Goal: Information Seeking & Learning: Learn about a topic

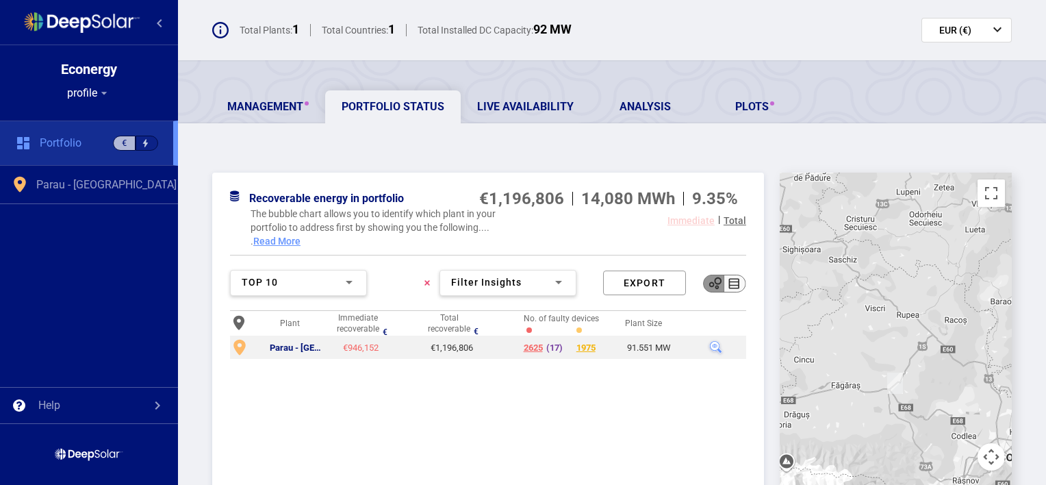
click at [472, 155] on div "Recoverable energy in portfolio €1,196,806 14,080 MWh 9.35% The bubble chart al…" at bounding box center [612, 415] width 868 height 541
click at [553, 345] on div "(17)" at bounding box center [554, 347] width 16 height 11
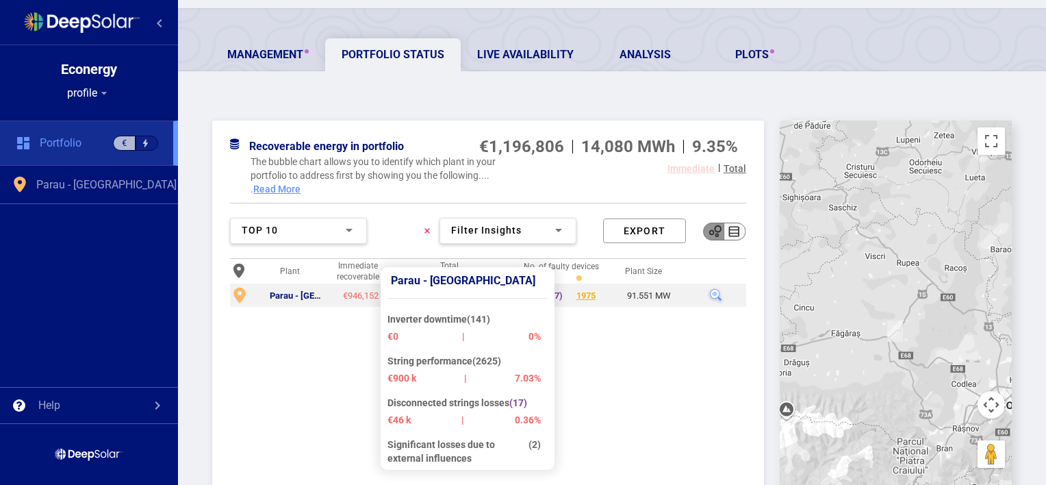
scroll to position [55, 0]
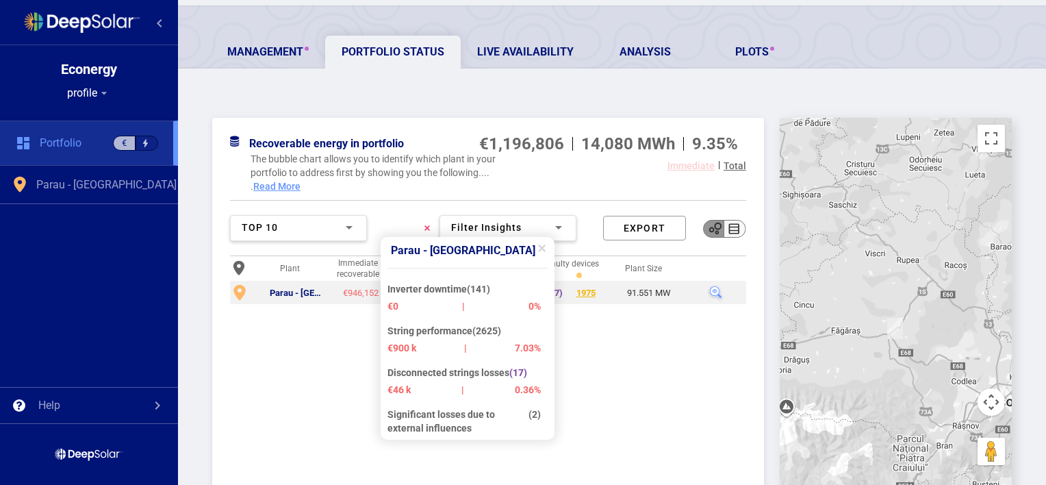
click at [468, 374] on div "Disconnected strings losses (17)" at bounding box center [463, 374] width 153 height 17
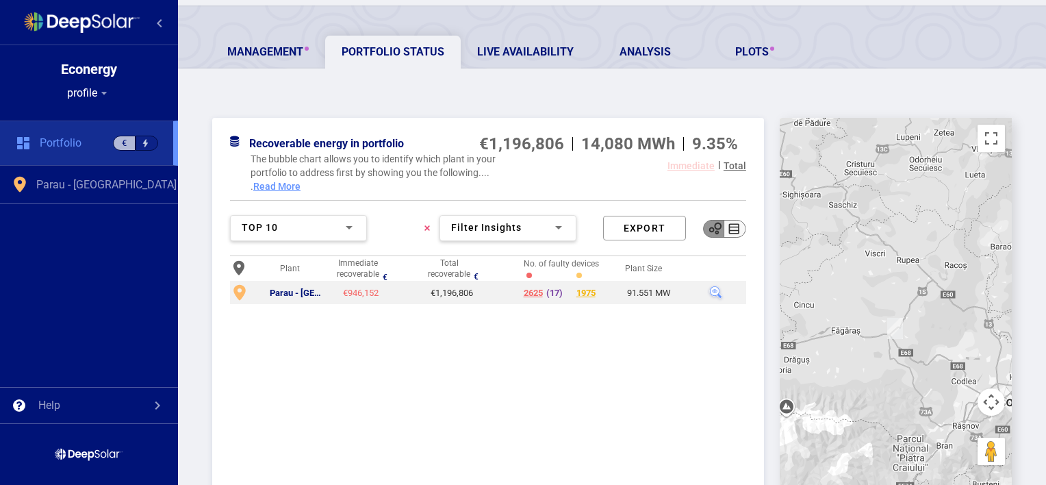
click at [533, 284] on td "2625 (17)" at bounding box center [548, 292] width 57 height 23
click at [711, 290] on div at bounding box center [716, 293] width 18 height 18
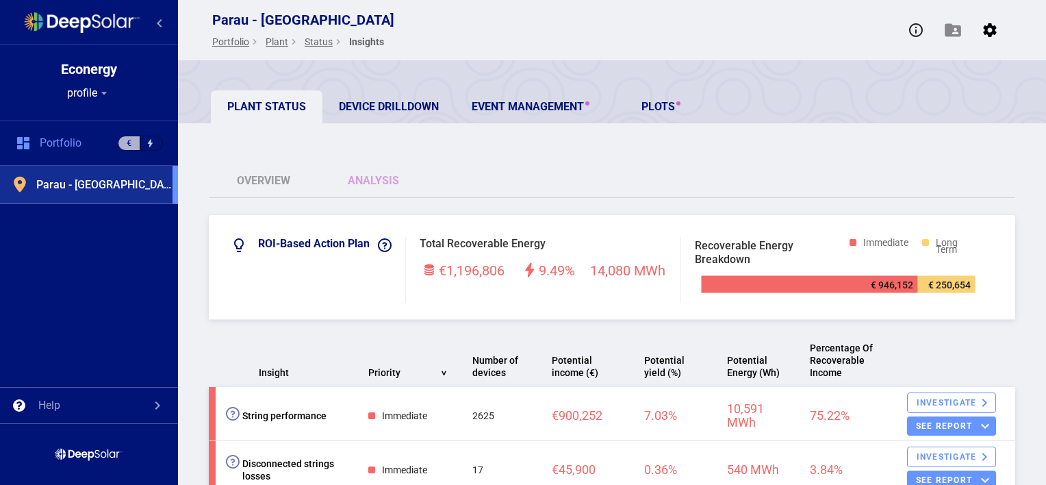
click at [634, 309] on div "ROI-based Action Plan Total Recoverable Energy €1,196,806 9.49% 14,080 MWh Impr…" at bounding box center [612, 267] width 806 height 105
click at [615, 323] on div "ROI-based Action Plan Total Recoverable Energy €1,196,806 9.49% 14,080 MWh Impr…" at bounding box center [612, 492] width 806 height 555
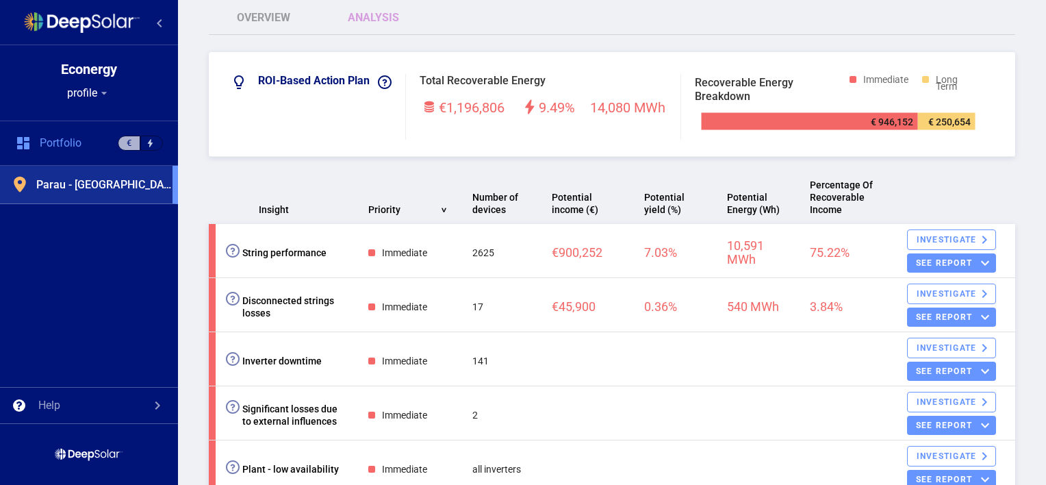
scroll to position [164, 0]
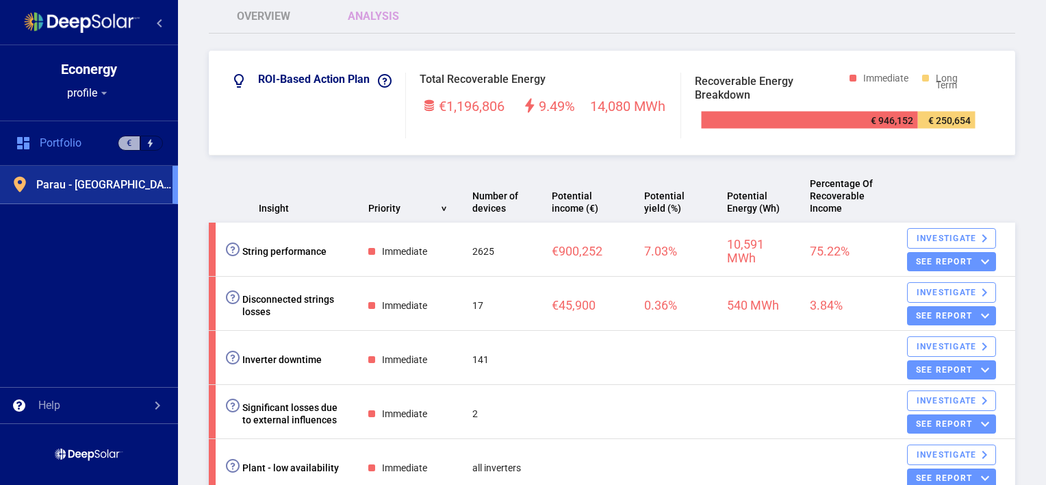
click at [437, 206] on div ">" at bounding box center [443, 208] width 12 height 5
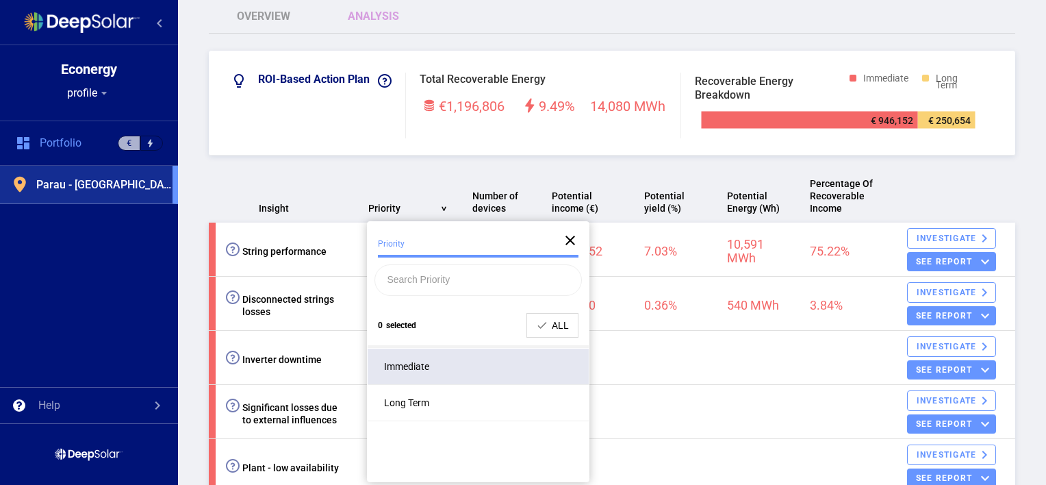
click at [408, 367] on div "Immediate" at bounding box center [406, 366] width 45 height 14
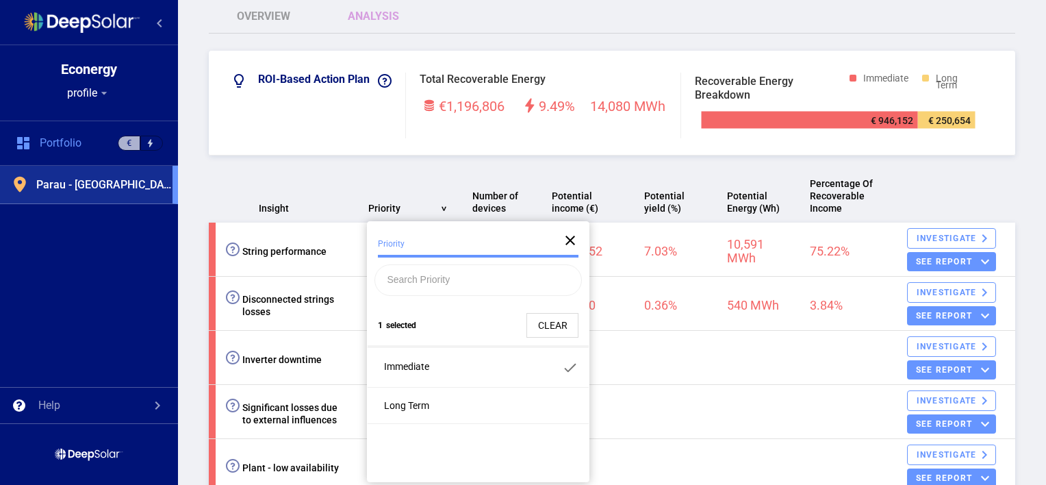
click at [368, 164] on div "ROI-based Action Plan Total Recoverable Energy €1,196,806 9.49% 14,080 MWh Impr…" at bounding box center [612, 280] width 806 height 459
click at [565, 241] on mat-icon "close" at bounding box center [570, 240] width 16 height 16
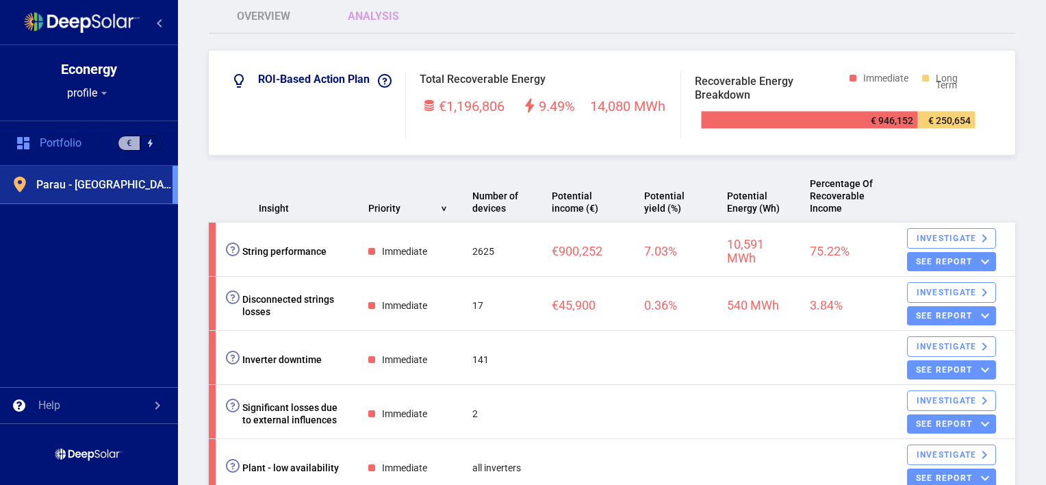
click at [399, 157] on div "ROI-based Action Plan Total Recoverable Energy €1,196,806 9.49% 14,080 MWh Impr…" at bounding box center [612, 280] width 806 height 459
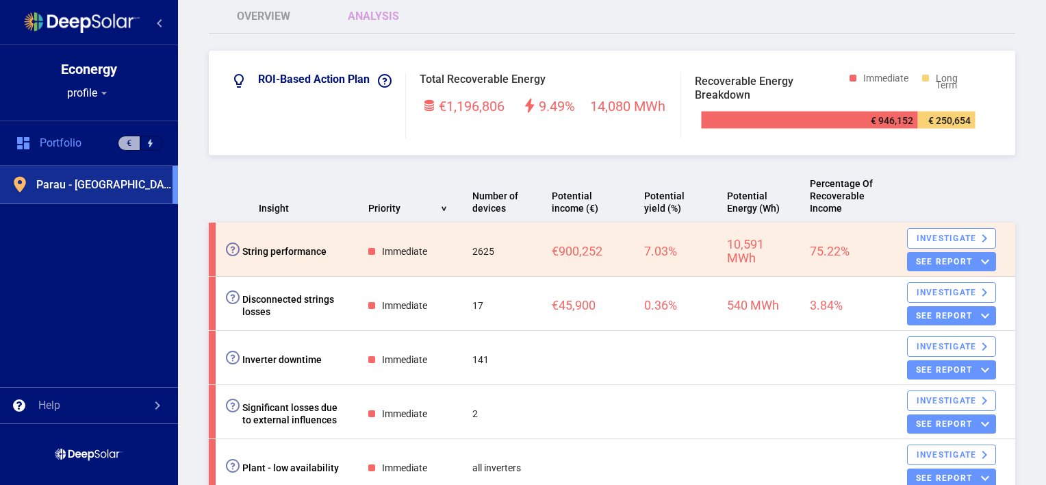
click at [234, 249] on span at bounding box center [233, 249] width 14 height 14
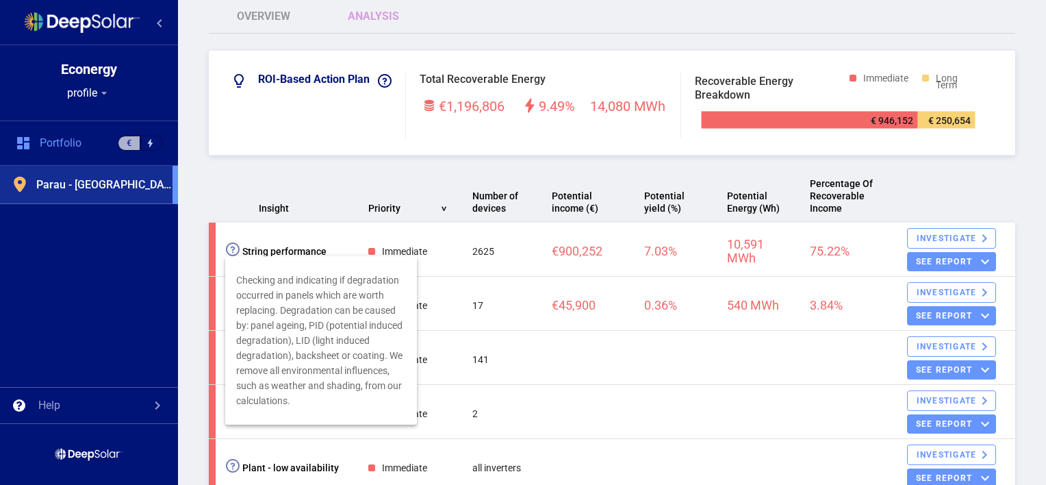
click at [502, 178] on div at bounding box center [523, 242] width 1046 height 485
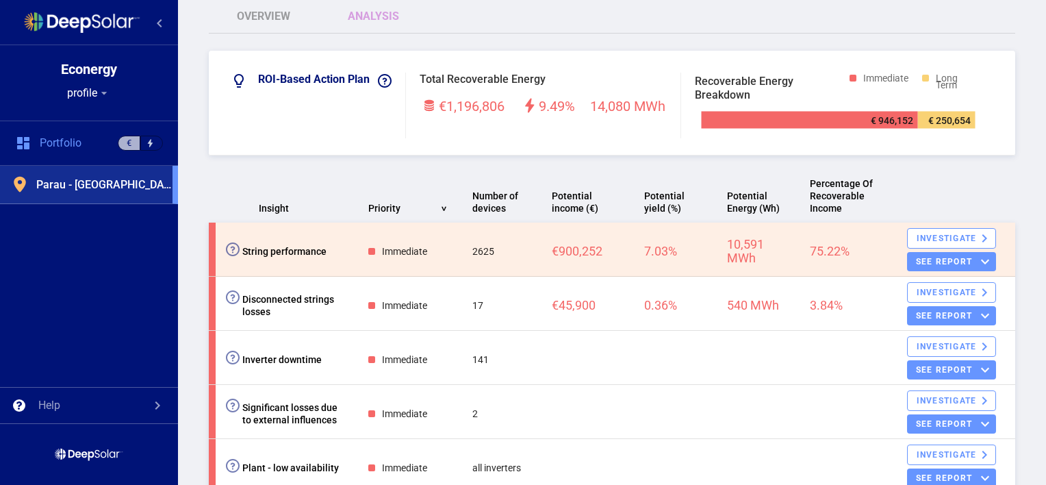
click at [660, 252] on span "7.03%" at bounding box center [660, 251] width 33 height 14
click at [818, 244] on span "75.22%" at bounding box center [830, 251] width 40 height 14
click at [941, 262] on div "see report keyboard_arrow_down" at bounding box center [951, 261] width 89 height 19
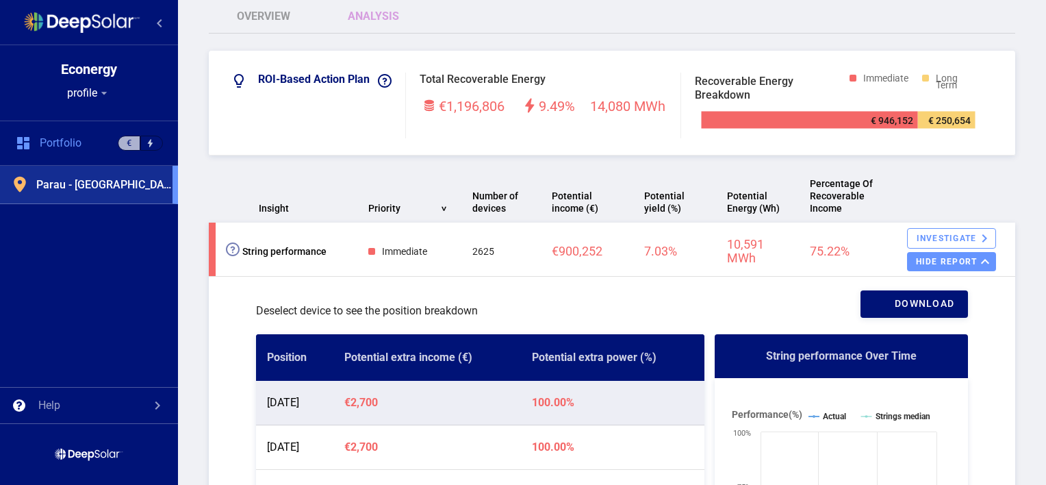
click at [763, 292] on div "Deselect device to see the position breakdown download" at bounding box center [612, 303] width 712 height 27
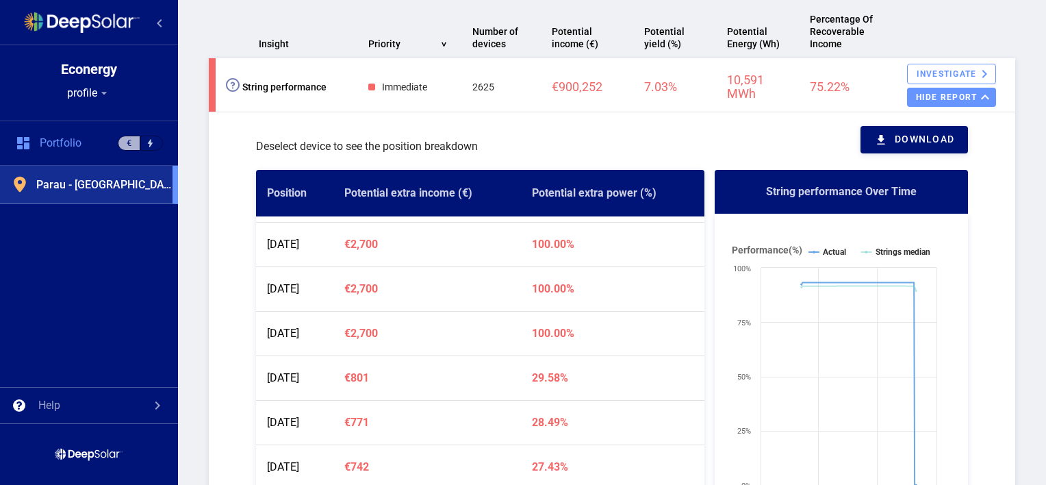
scroll to position [630, 0]
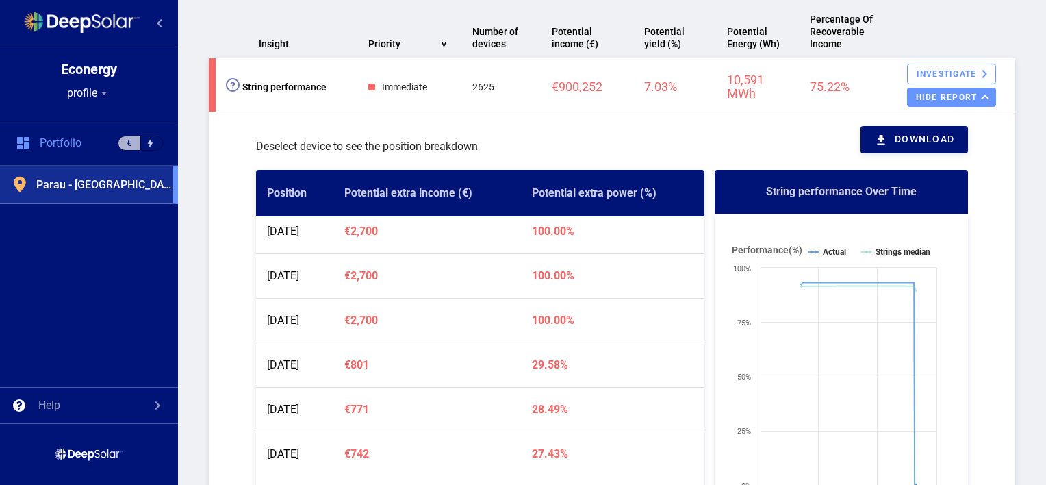
click at [233, 253] on div "Deselect device to see the position breakdown download Position Potential extra…" at bounding box center [612, 418] width 774 height 612
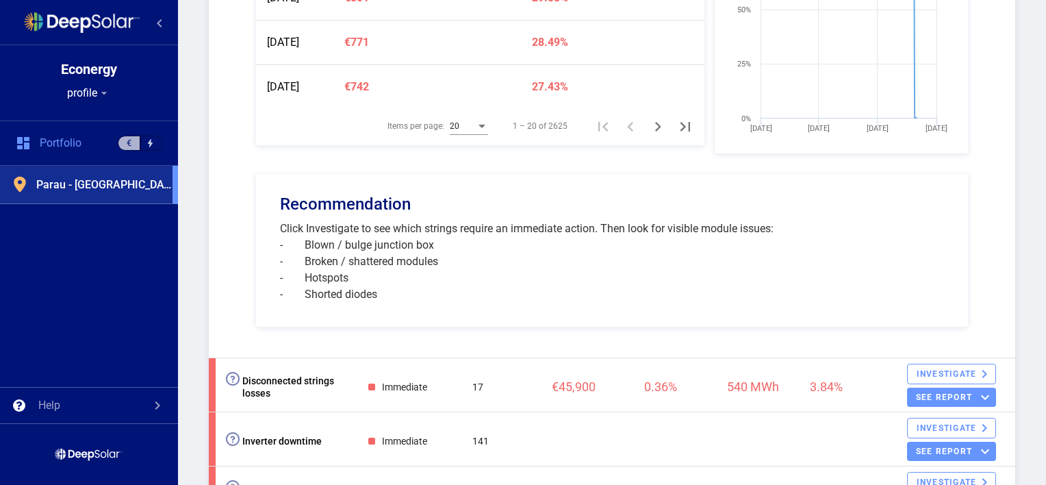
scroll to position [712, 0]
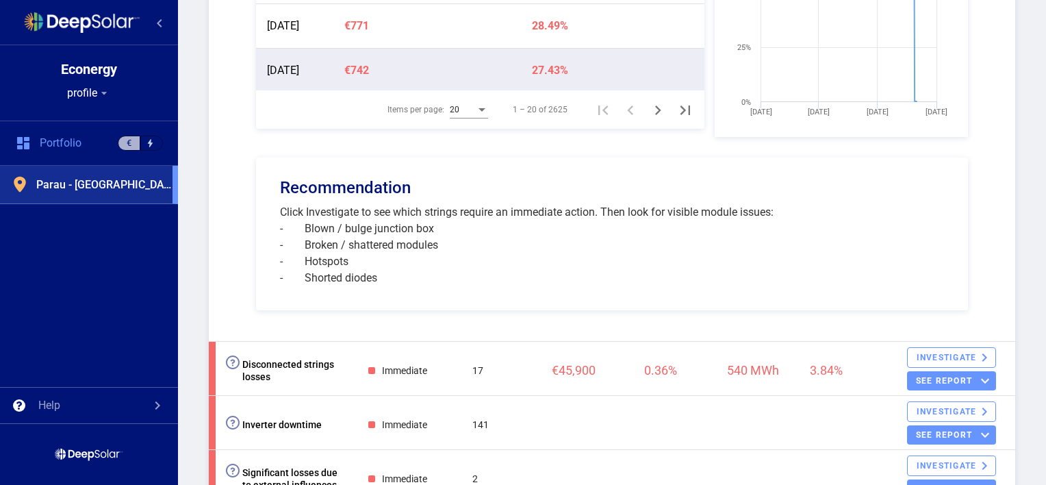
click at [328, 66] on td "[DATE]" at bounding box center [294, 71] width 77 height 44
click at [203, 175] on div "ROI-based Action Plan Total Recoverable Energy €1,196,806 9.49% 14,080 MWh Impr…" at bounding box center [612, 237] width 868 height 1468
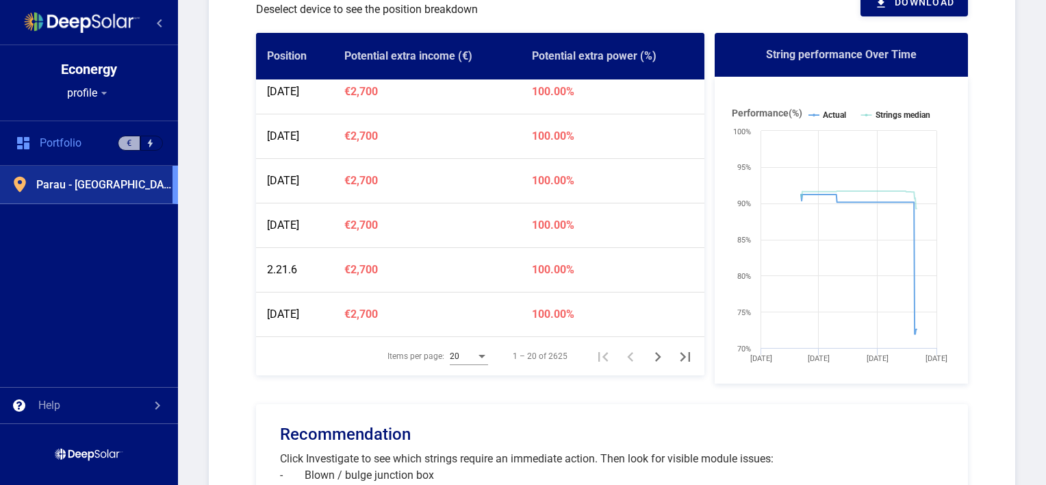
scroll to position [0, 0]
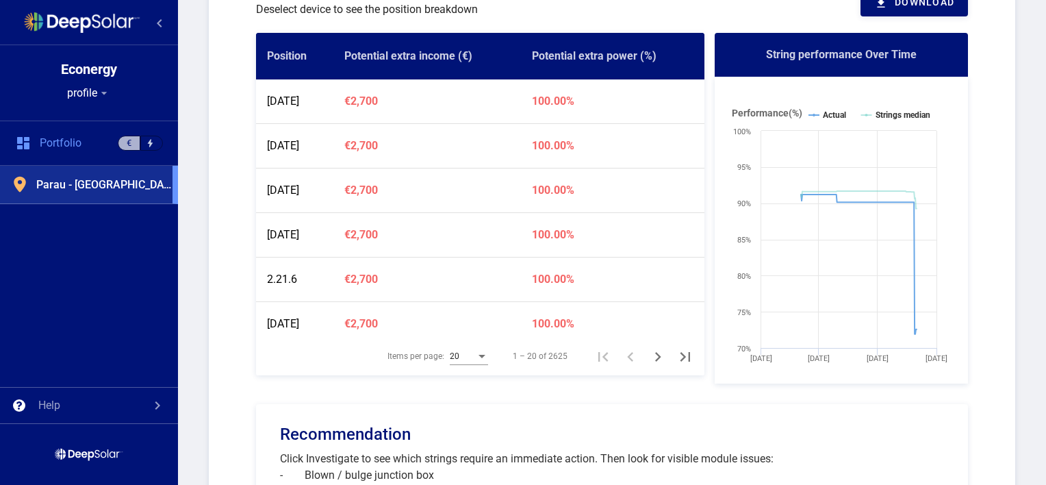
click at [290, 60] on th "Position" at bounding box center [294, 56] width 77 height 47
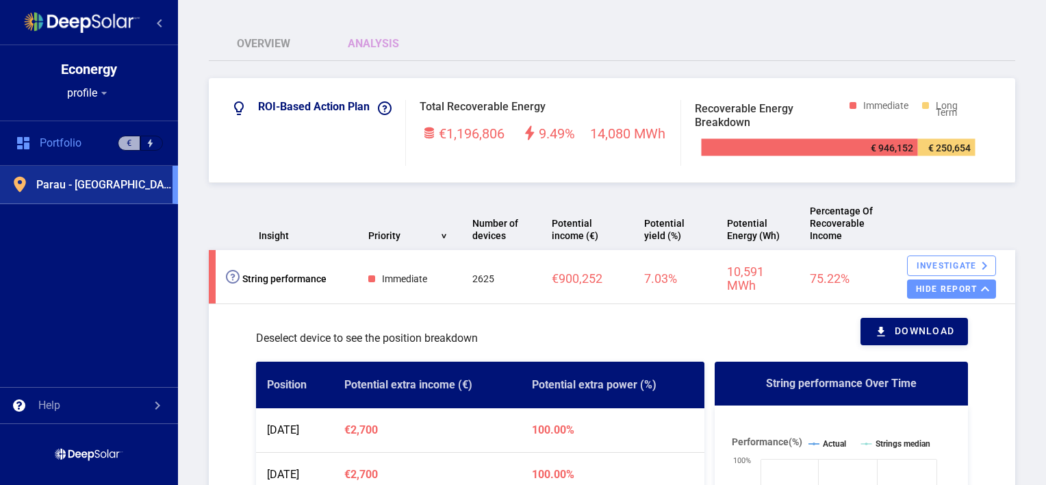
scroll to position [27, 0]
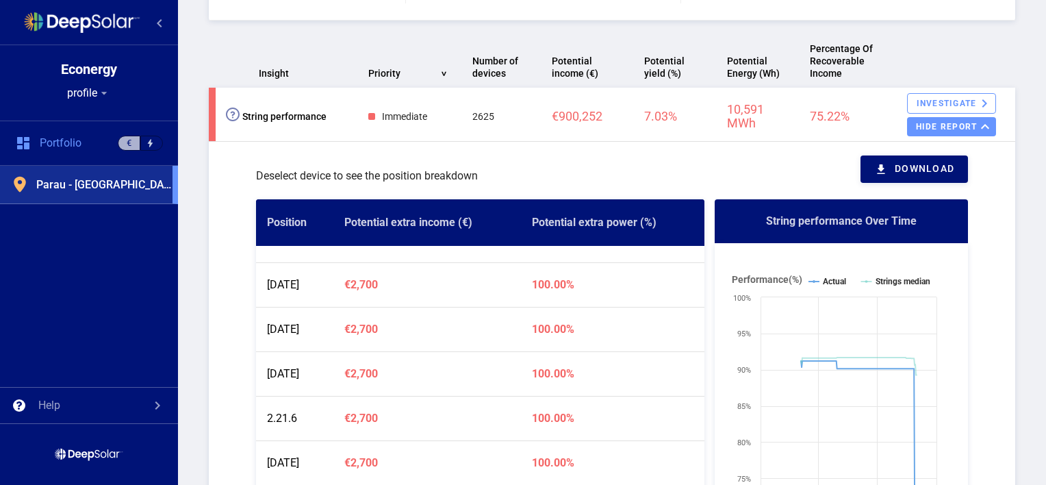
scroll to position [466, 0]
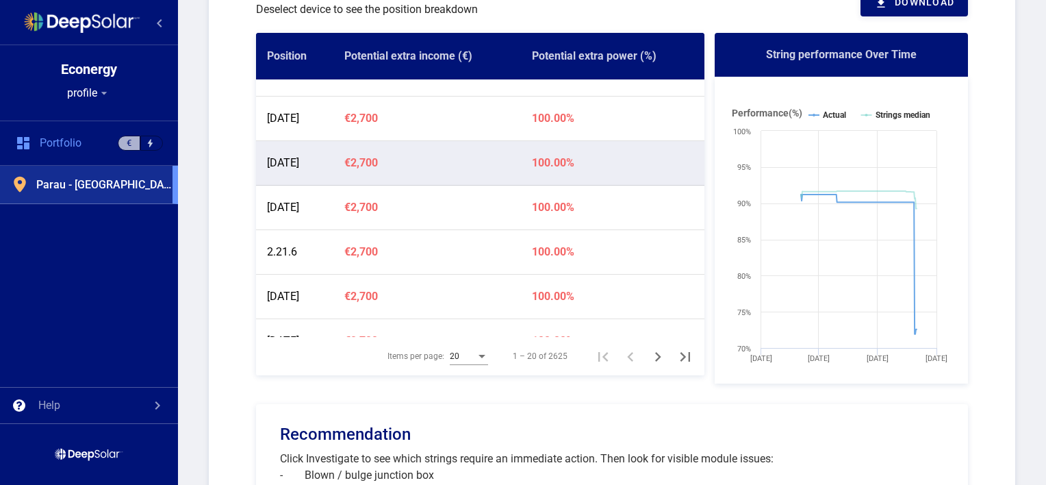
click at [298, 162] on td "[DATE]" at bounding box center [294, 163] width 77 height 44
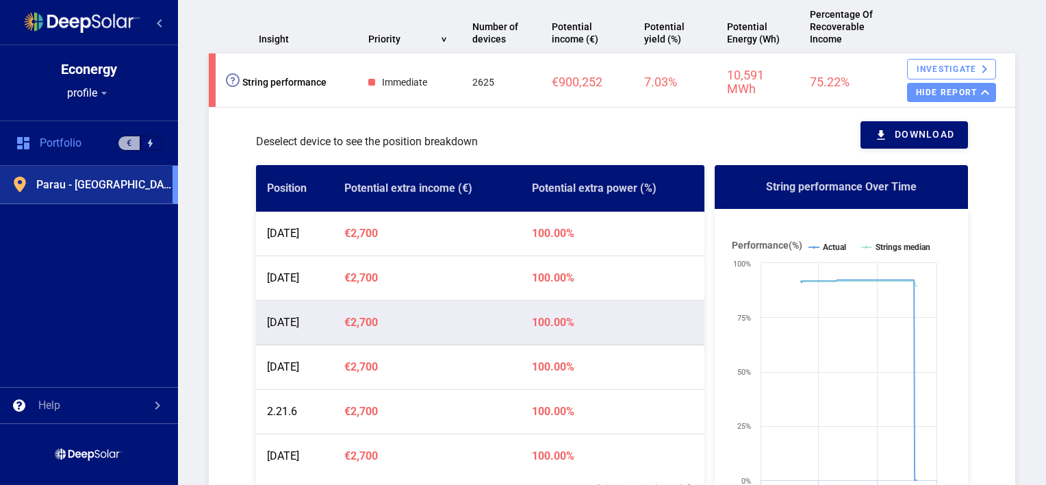
scroll to position [329, 0]
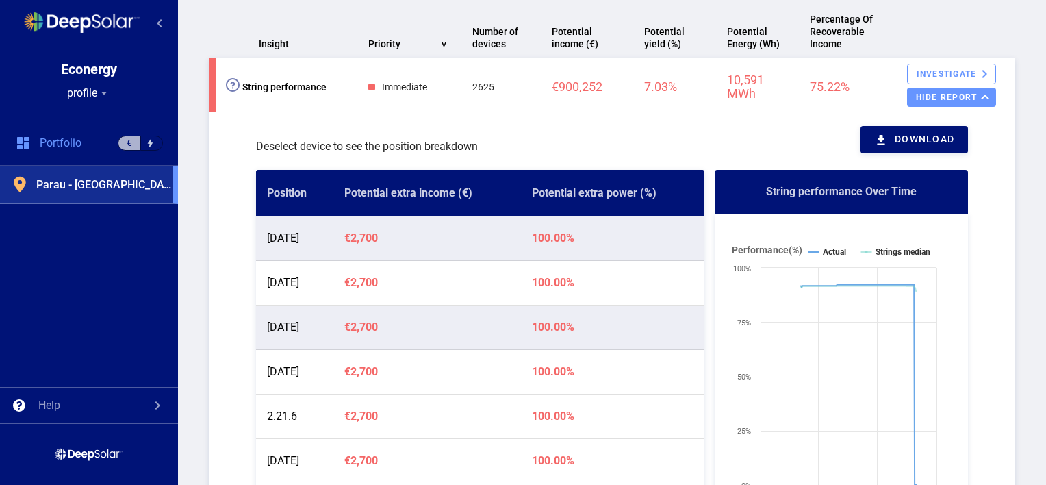
click at [333, 238] on td "[DATE]" at bounding box center [294, 238] width 77 height 44
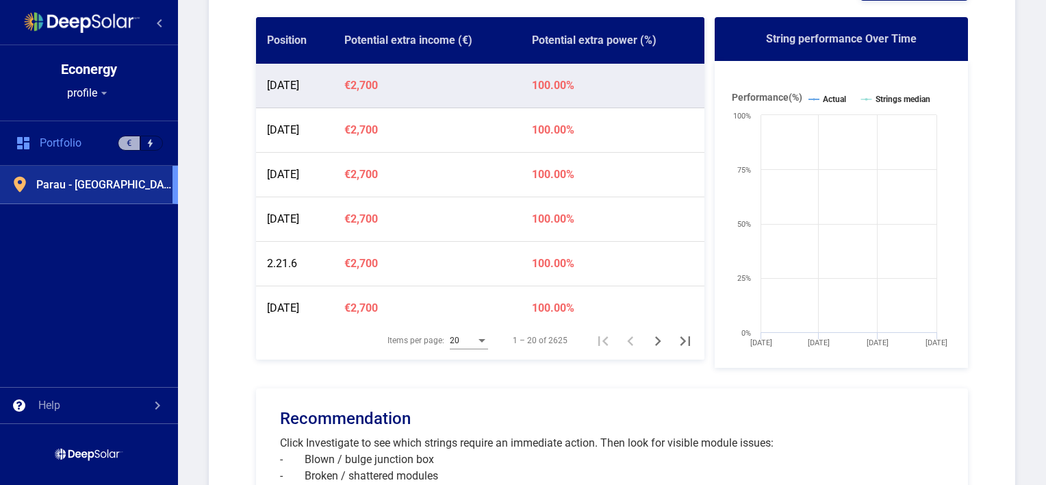
scroll to position [483, 0]
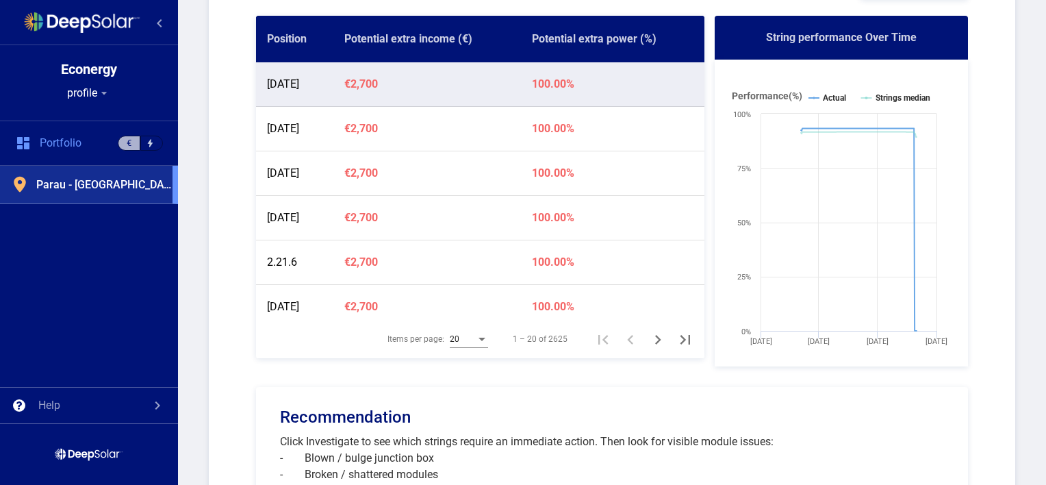
click at [1018, 177] on div "ROI-based Action Plan Total Recoverable Energy €1,196,806 9.49% 14,080 MWh Impr…" at bounding box center [612, 466] width 868 height 1468
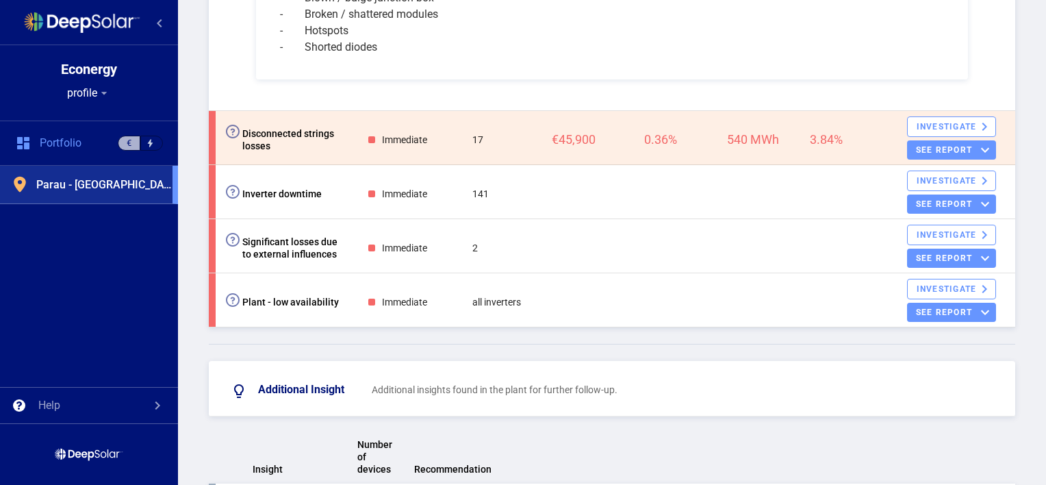
scroll to position [948, 0]
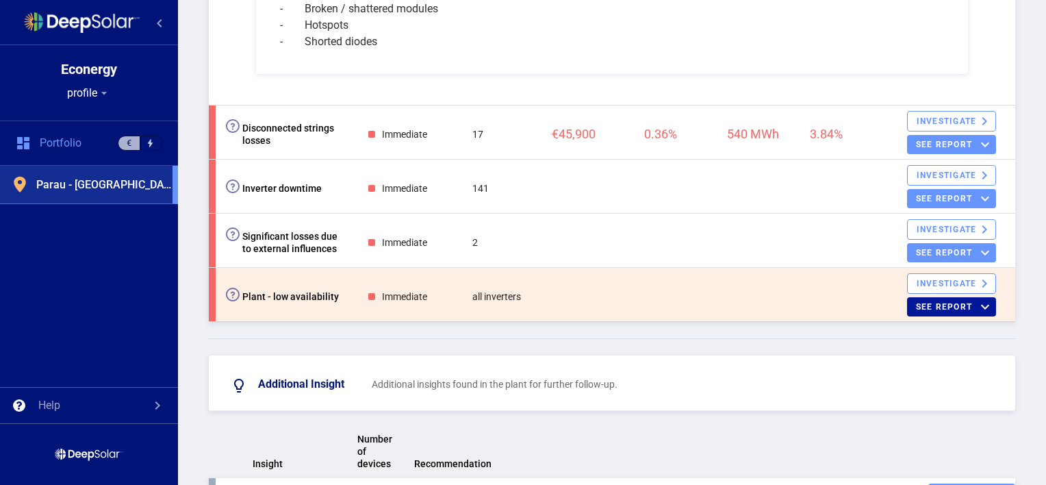
click at [913, 304] on div "see report keyboard_arrow_down" at bounding box center [951, 306] width 89 height 19
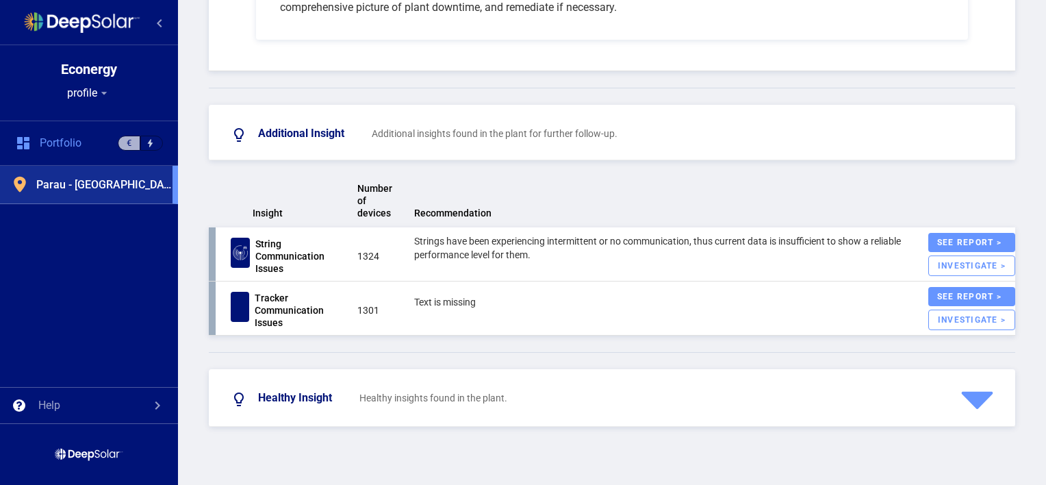
scroll to position [587, 0]
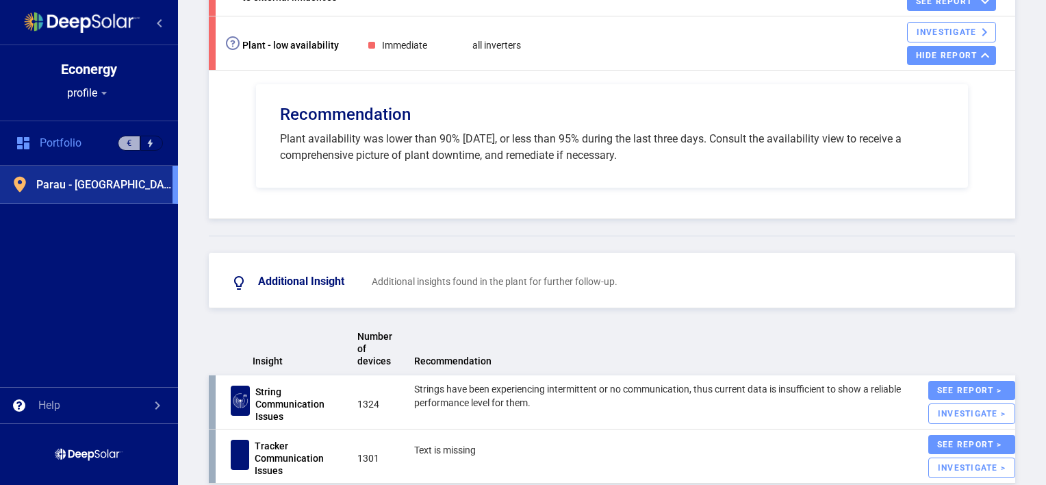
click at [1024, 183] on div "ROI-based Action Plan Total Recoverable Energy €1,196,806 9.49% 14,080 MWh Impr…" at bounding box center [612, 130] width 868 height 1004
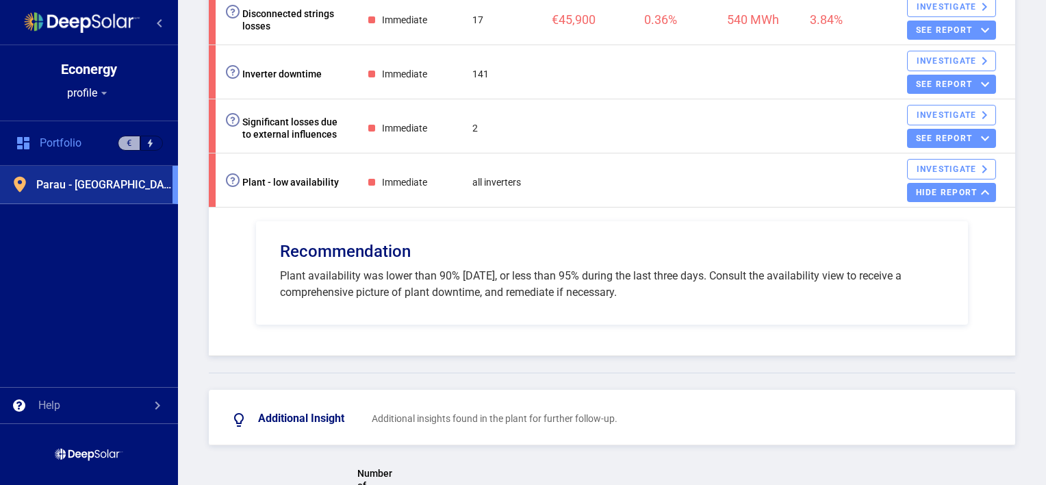
scroll to position [477, 0]
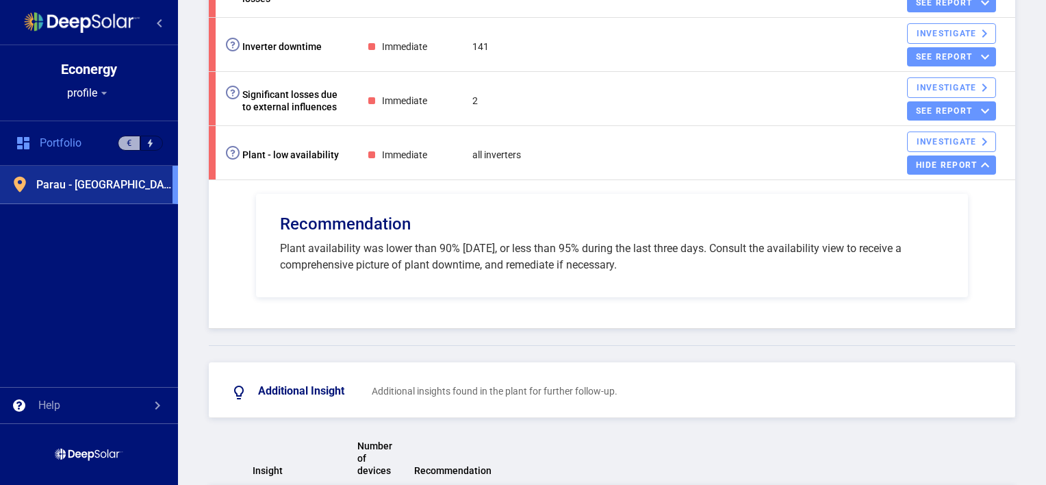
click at [661, 257] on div "Plant availability was lower than 90% [DATE], or less than 95% during the last …" at bounding box center [612, 256] width 664 height 33
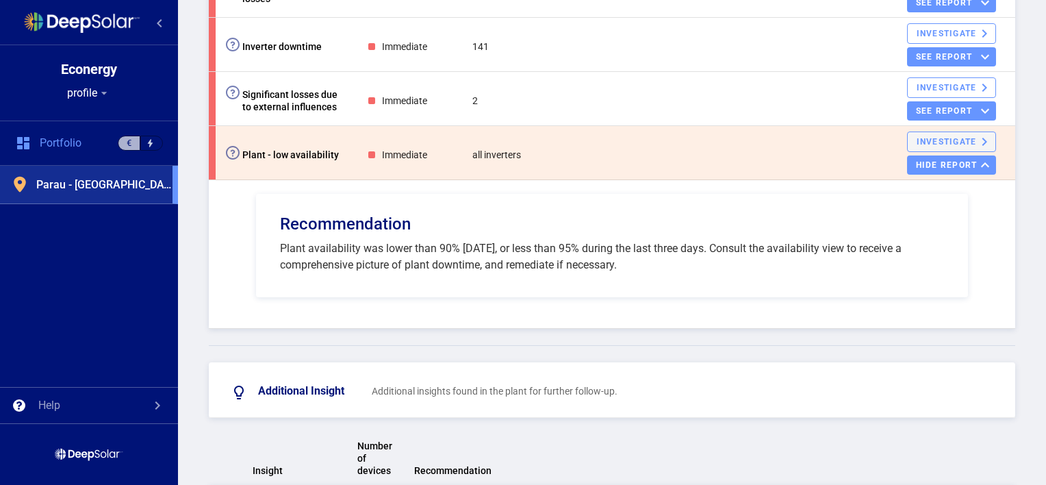
click at [924, 137] on div "Investigate keyboard_arrow_right" at bounding box center [951, 141] width 89 height 21
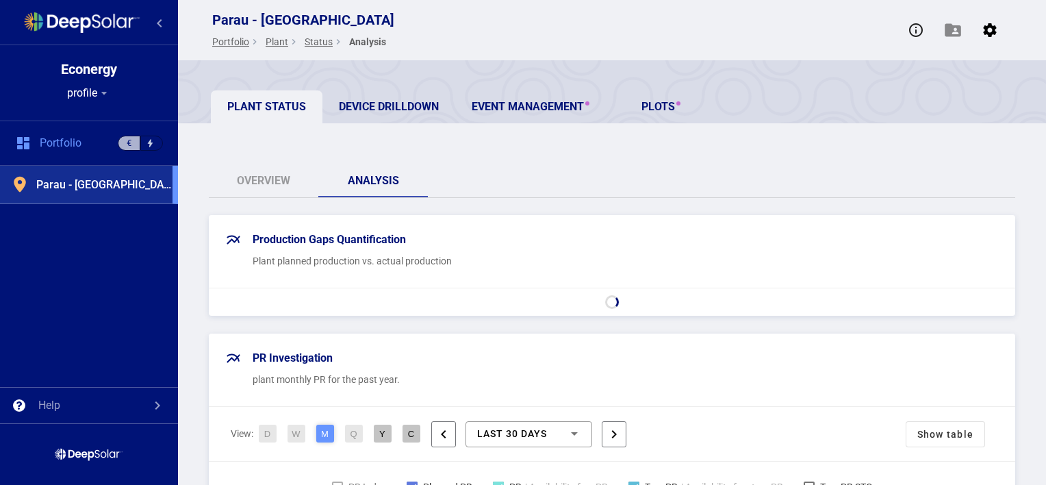
click at [644, 177] on div "Overview Analysis" at bounding box center [612, 180] width 806 height 33
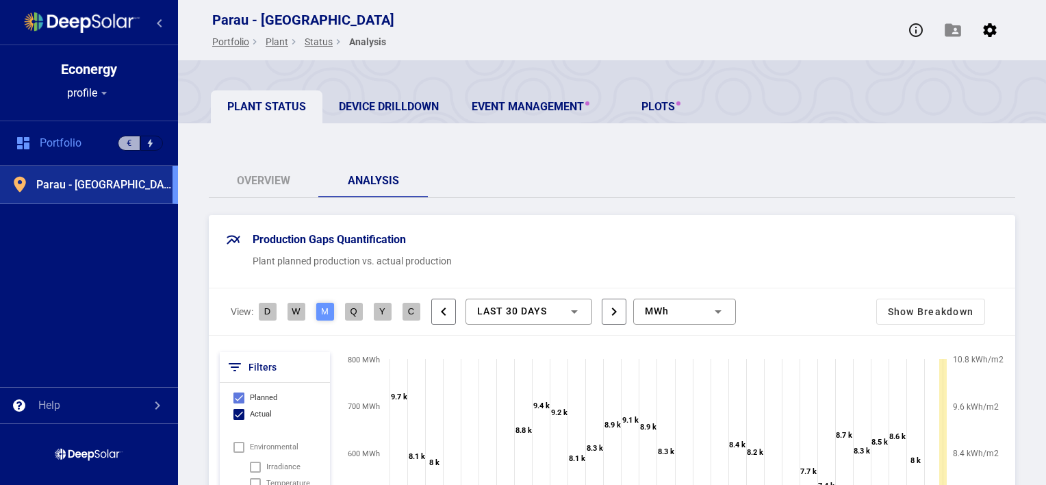
checkbox input "false"
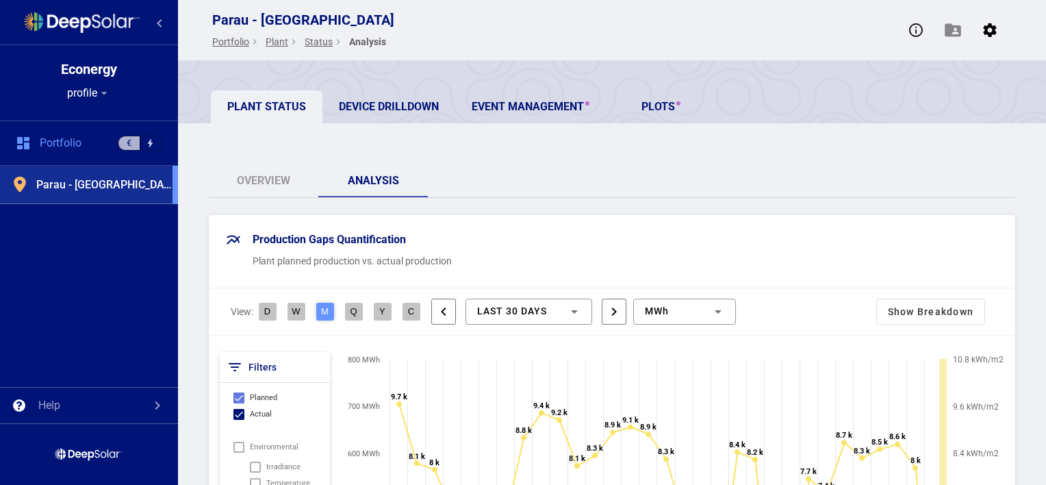
checkbox input "false"
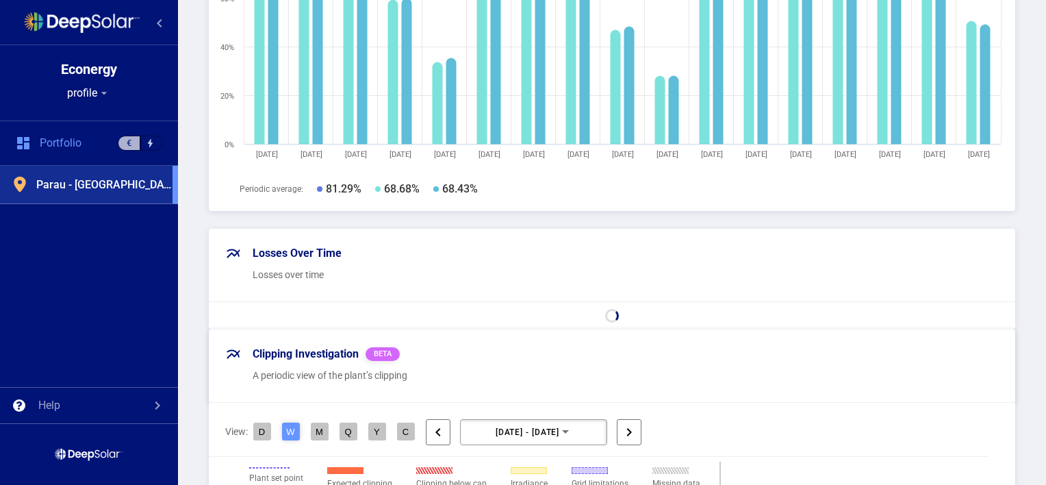
scroll to position [1123, 0]
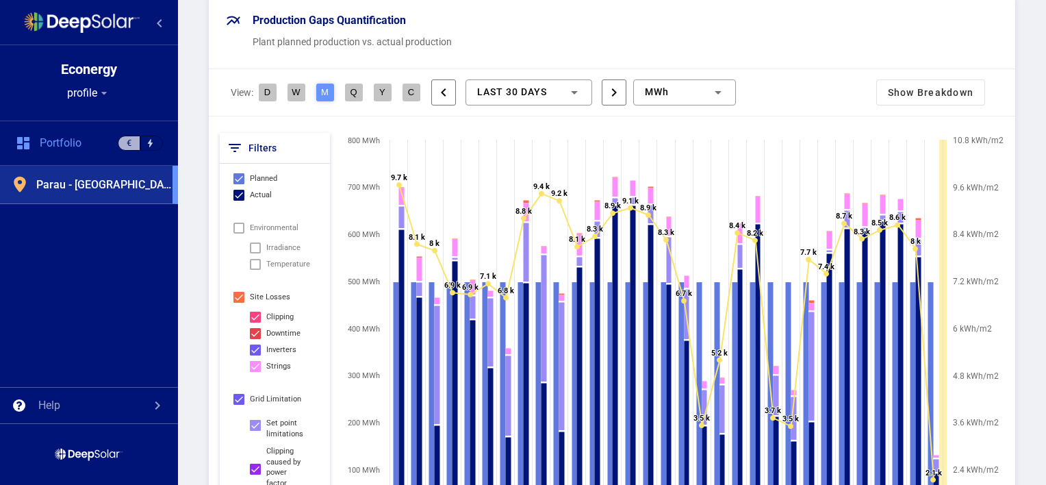
scroll to position [192, 0]
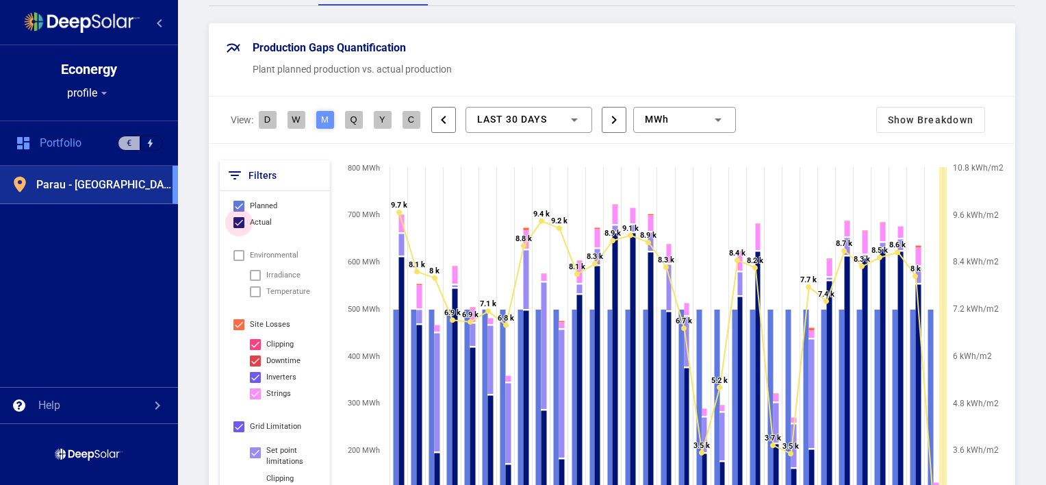
click at [239, 221] on div at bounding box center [238, 222] width 11 height 11
click at [239, 228] on input "Actual" at bounding box center [238, 228] width 1 height 1
checkbox input "false"
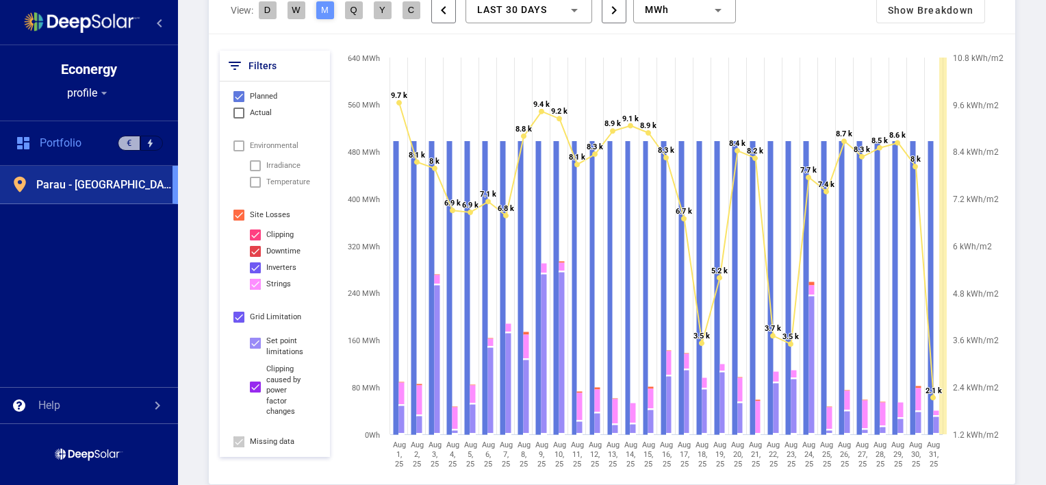
scroll to position [329, 0]
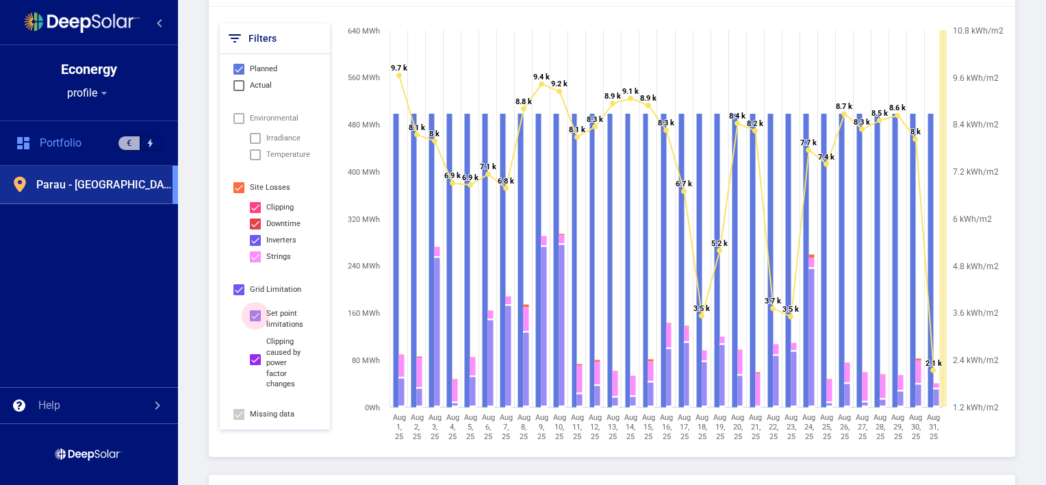
click at [253, 317] on div at bounding box center [255, 315] width 11 height 11
click at [255, 321] on input "Set point limitations" at bounding box center [255, 321] width 1 height 1
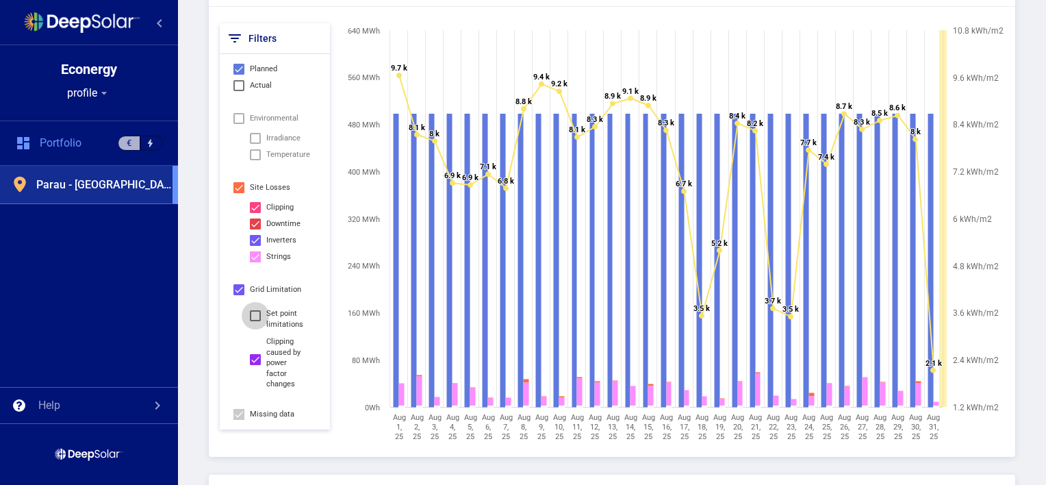
click at [253, 317] on div at bounding box center [255, 315] width 11 height 11
click at [255, 321] on input "Set point limitations" at bounding box center [255, 321] width 1 height 1
checkbox input "true"
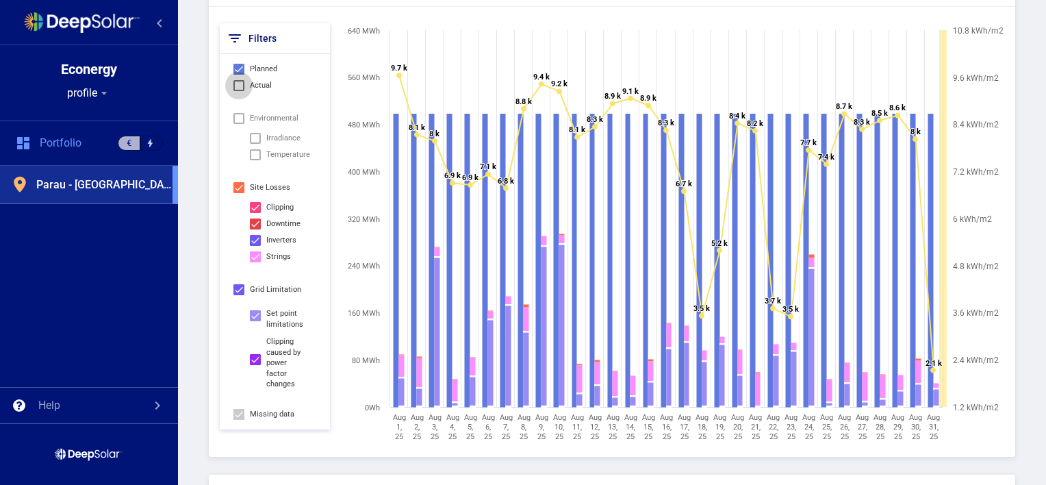
click at [238, 82] on div at bounding box center [238, 85] width 11 height 11
click at [238, 91] on input "Actual" at bounding box center [238, 91] width 1 height 1
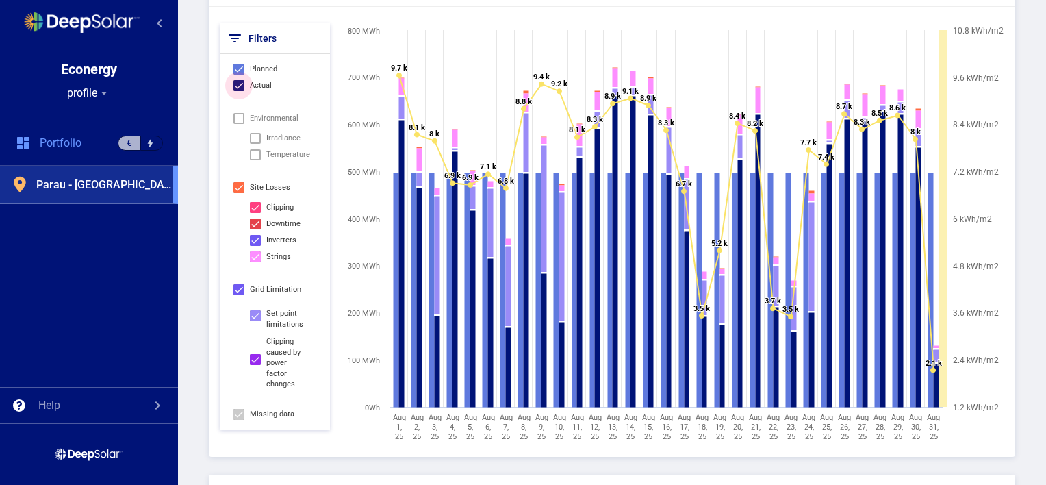
click at [238, 82] on div at bounding box center [238, 85] width 11 height 11
click at [238, 91] on input "Actual" at bounding box center [238, 91] width 1 height 1
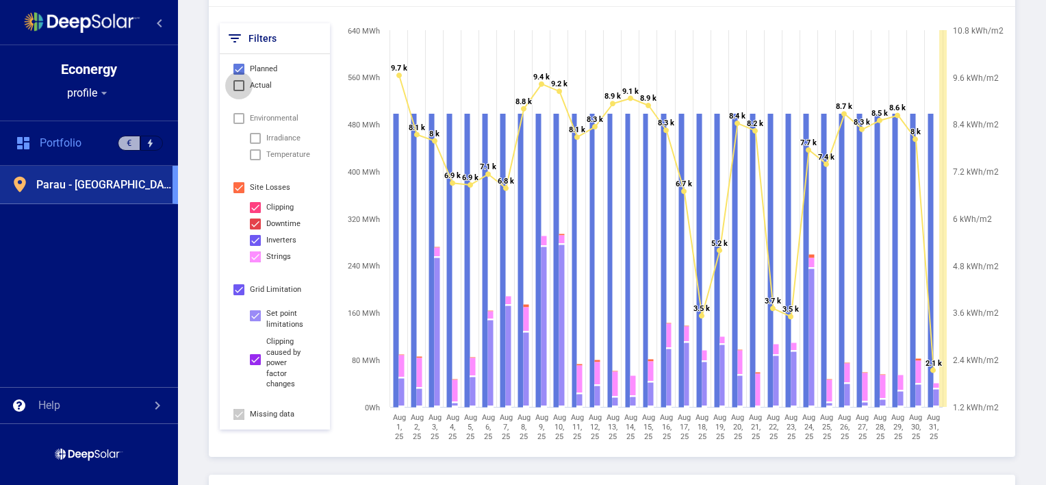
click at [233, 89] on div at bounding box center [238, 85] width 11 height 11
click at [238, 91] on input "Actual" at bounding box center [238, 91] width 1 height 1
checkbox input "true"
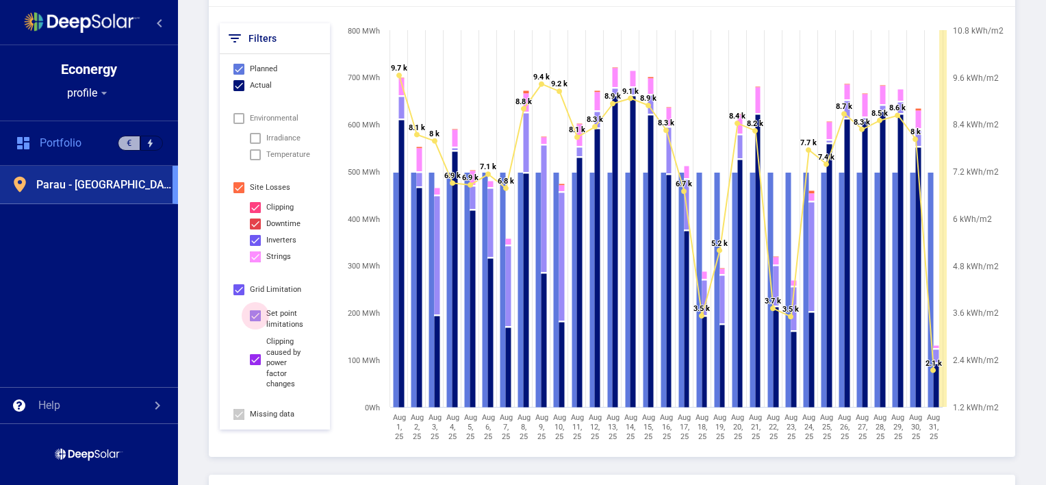
click at [253, 312] on div at bounding box center [255, 315] width 11 height 11
click at [255, 321] on input "Set point limitations" at bounding box center [255, 321] width 1 height 1
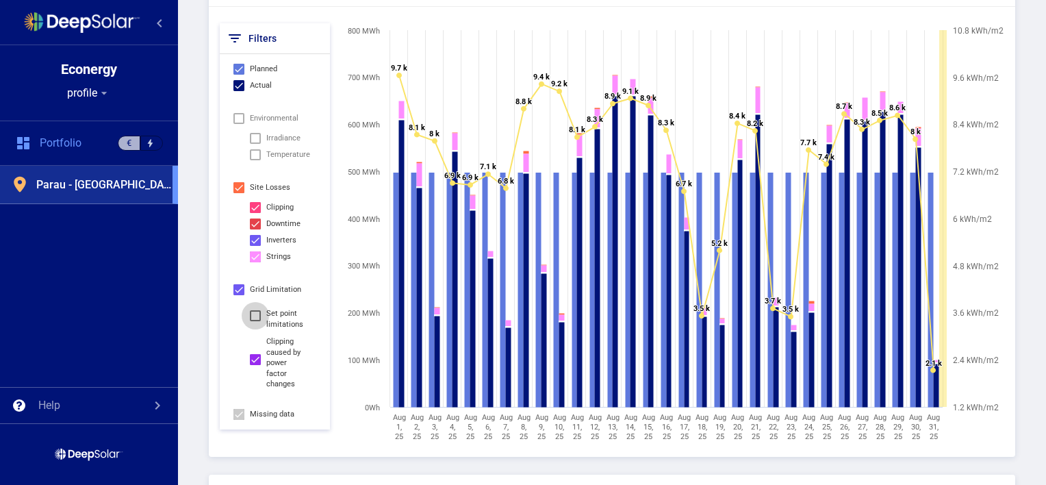
click at [253, 312] on div at bounding box center [255, 315] width 11 height 11
click at [255, 321] on input "Set point limitations" at bounding box center [255, 321] width 1 height 1
checkbox input "true"
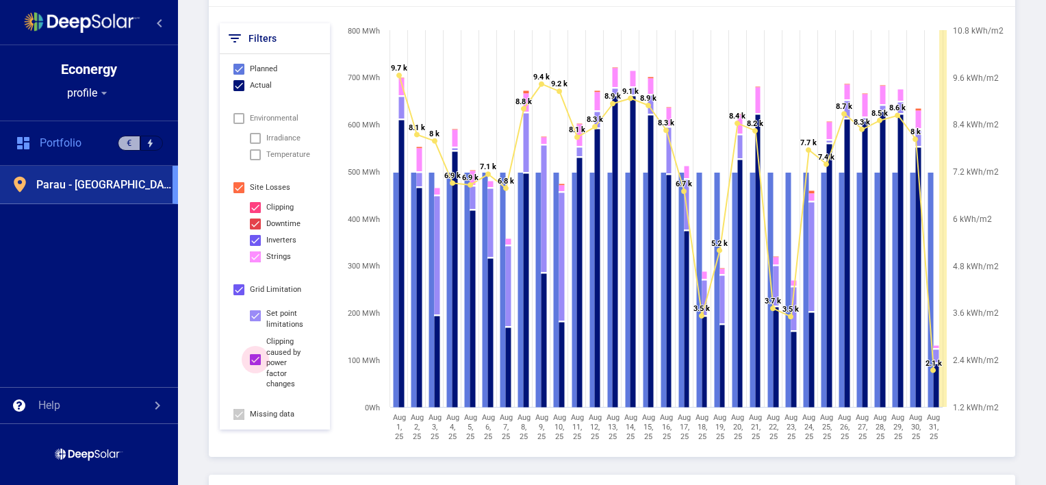
click at [255, 359] on div at bounding box center [255, 359] width 11 height 11
click at [255, 365] on input "Clipping caused by power factor changes" at bounding box center [255, 365] width 1 height 1
click at [255, 359] on div at bounding box center [255, 359] width 11 height 11
click at [255, 365] on input "Clipping caused by power factor changes" at bounding box center [255, 365] width 1 height 1
checkbox input "true"
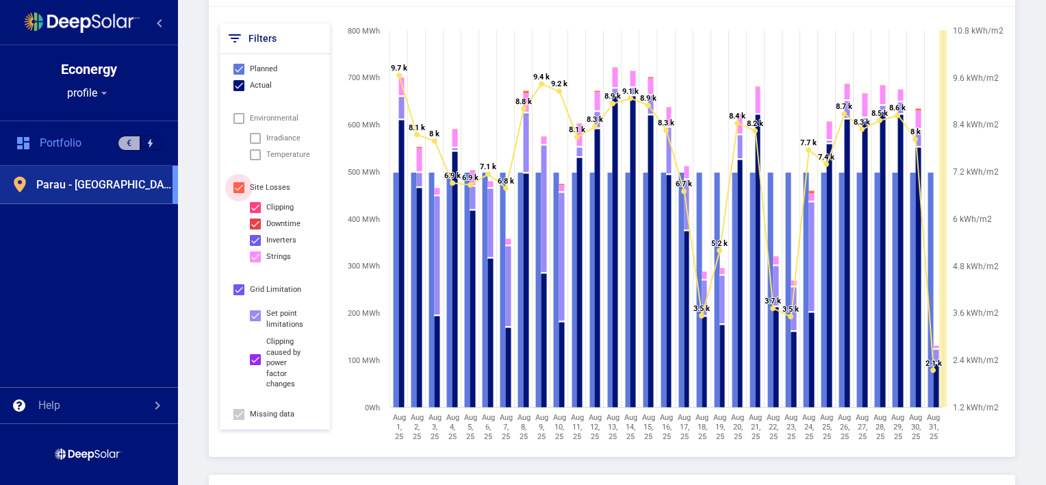
click at [241, 187] on div at bounding box center [238, 187] width 11 height 11
click at [239, 193] on input "Site Losses" at bounding box center [238, 193] width 1 height 1
checkbox input "false"
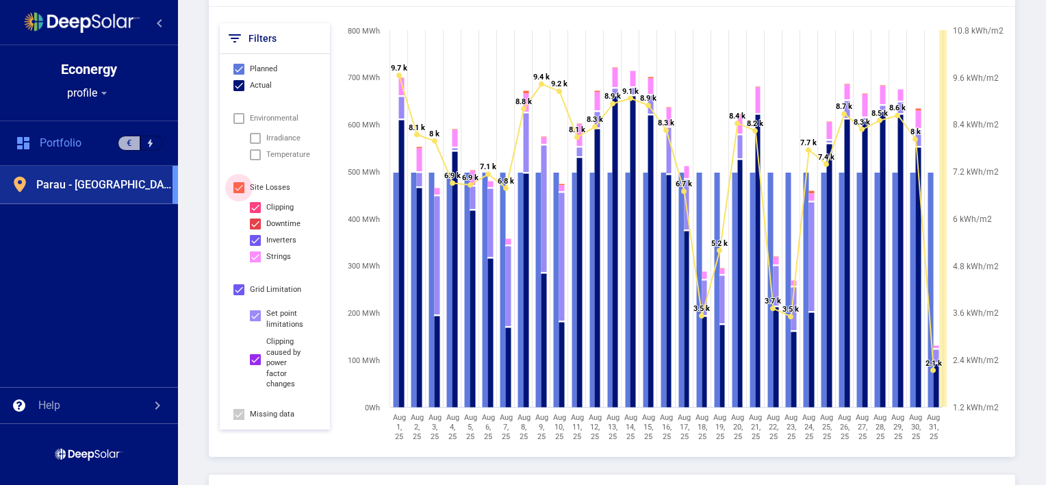
checkbox input "false"
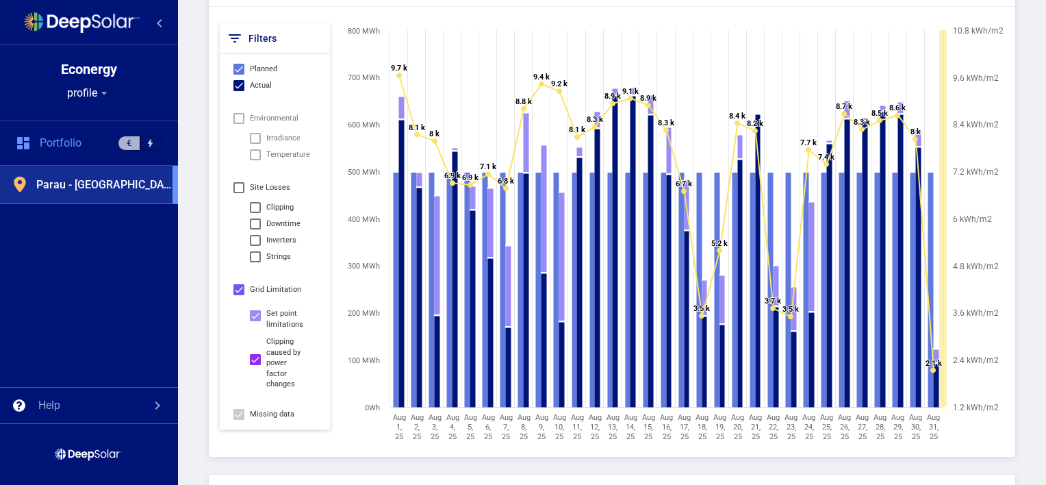
click at [255, 135] on div at bounding box center [255, 138] width 11 height 11
click at [238, 119] on div at bounding box center [238, 118] width 11 height 11
click at [238, 186] on div at bounding box center [238, 187] width 11 height 11
click at [238, 193] on input "Site Losses" at bounding box center [238, 193] width 1 height 1
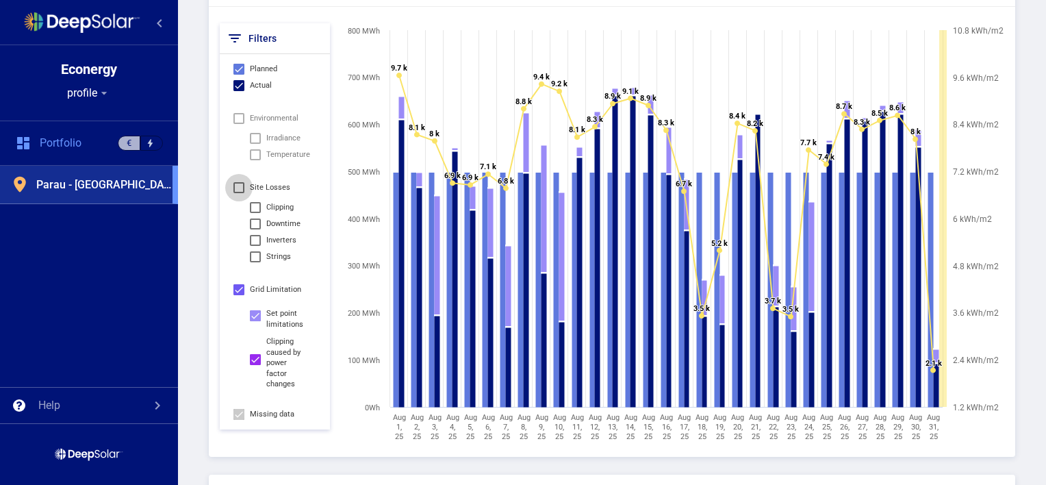
checkbox input "true"
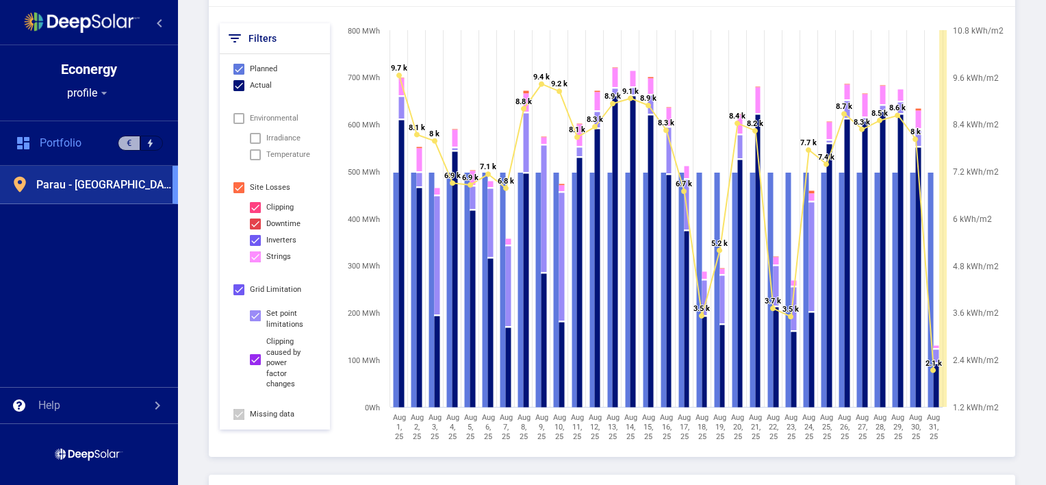
click at [239, 115] on div at bounding box center [238, 118] width 11 height 11
click at [258, 138] on div at bounding box center [255, 138] width 11 height 11
click at [259, 151] on div at bounding box center [255, 154] width 11 height 11
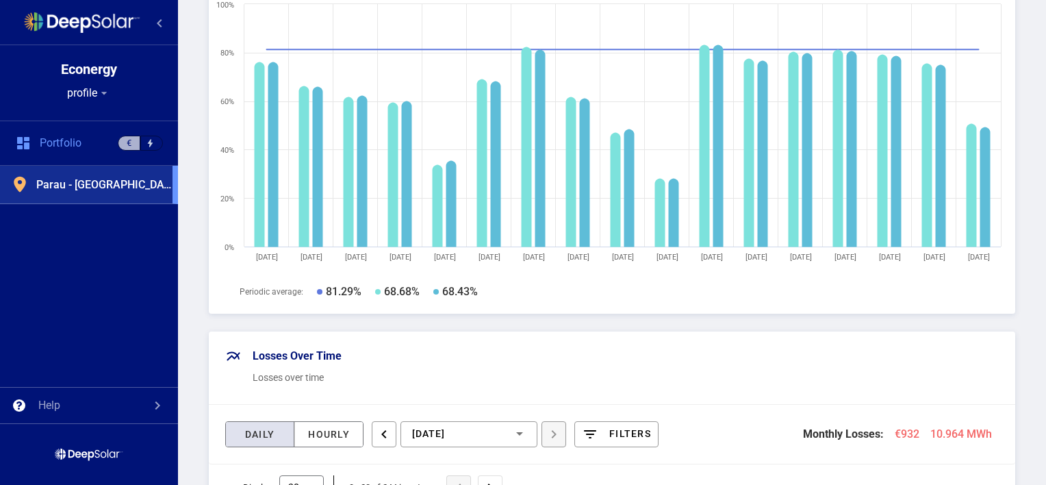
scroll to position [986, 0]
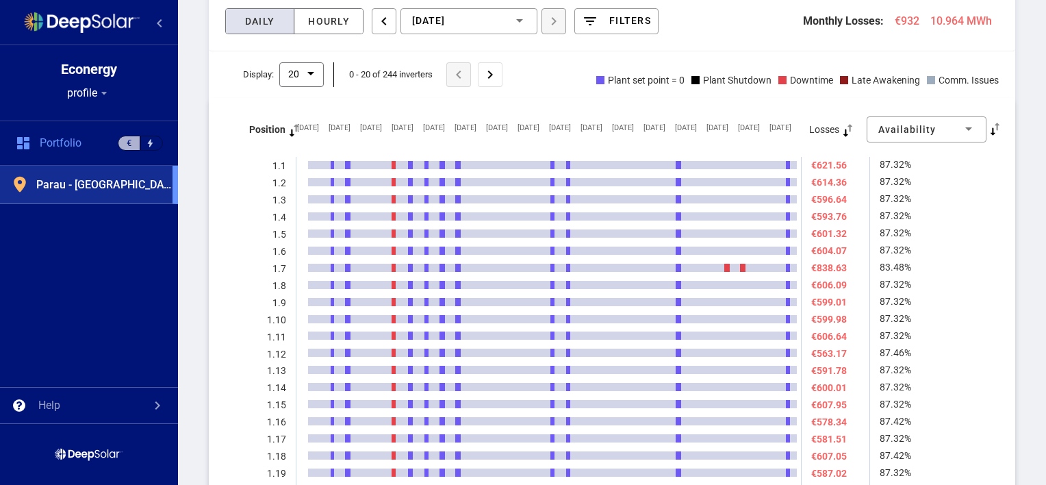
scroll to position [1397, 0]
click at [926, 132] on span "Availability" at bounding box center [907, 130] width 58 height 11
click at [924, 211] on span "Duration of events" at bounding box center [933, 214] width 117 height 10
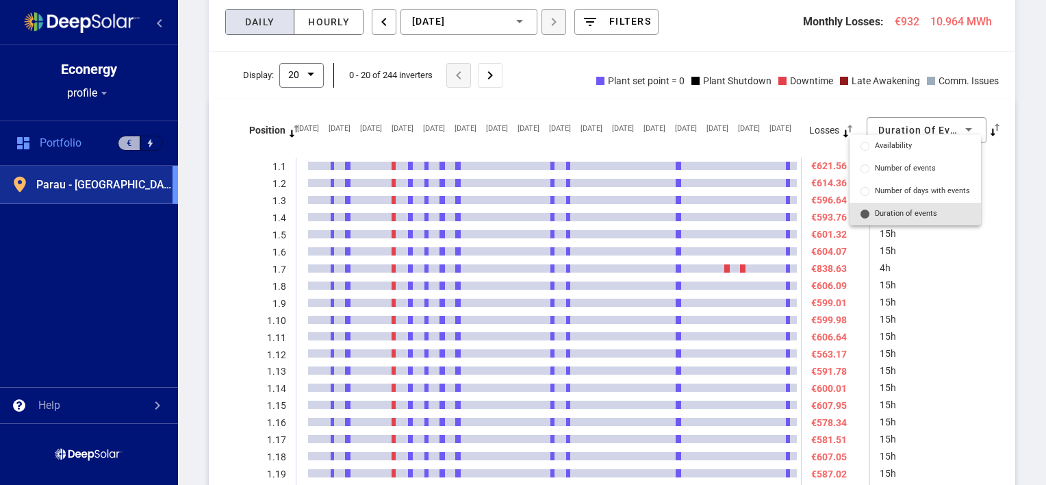
click at [924, 211] on rect at bounding box center [609, 320] width 764 height 409
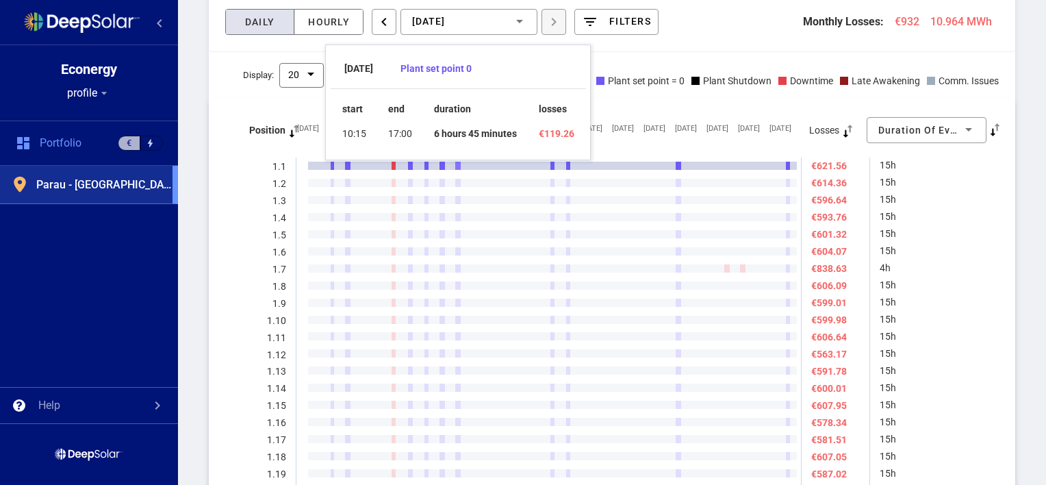
click at [458, 164] on rect at bounding box center [458, 166] width 7 height 8
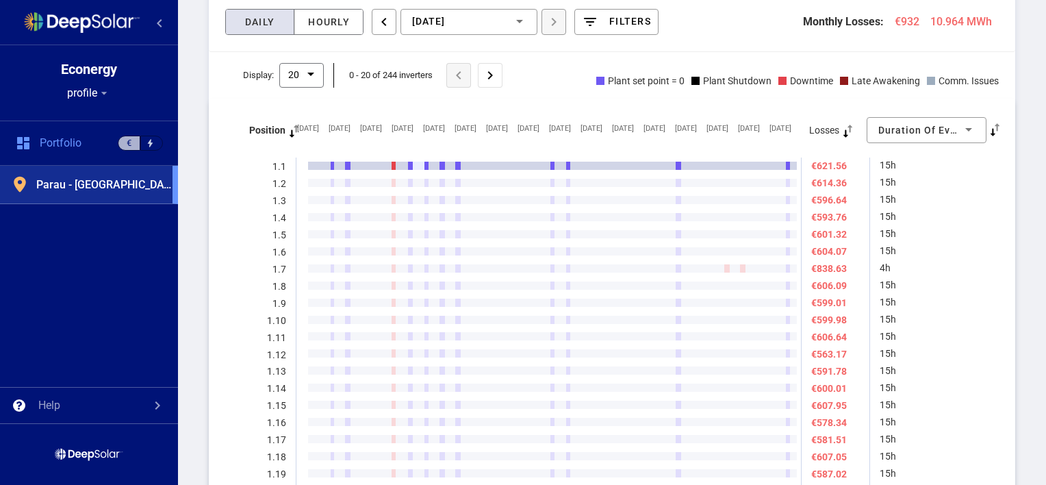
click at [416, 164] on rect at bounding box center [420, 166] width 14 height 8
click at [432, 164] on rect at bounding box center [435, 166] width 12 height 8
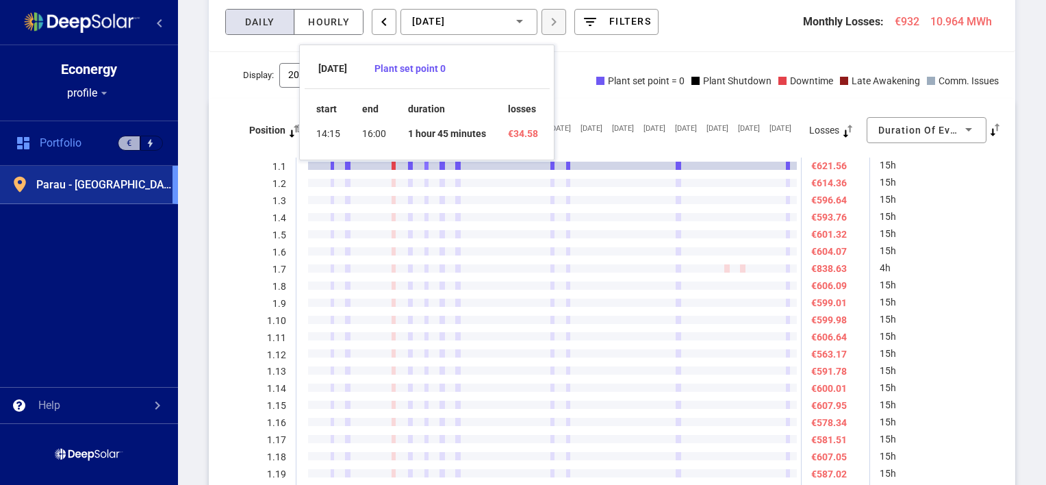
click at [426, 164] on rect at bounding box center [427, 166] width 7 height 8
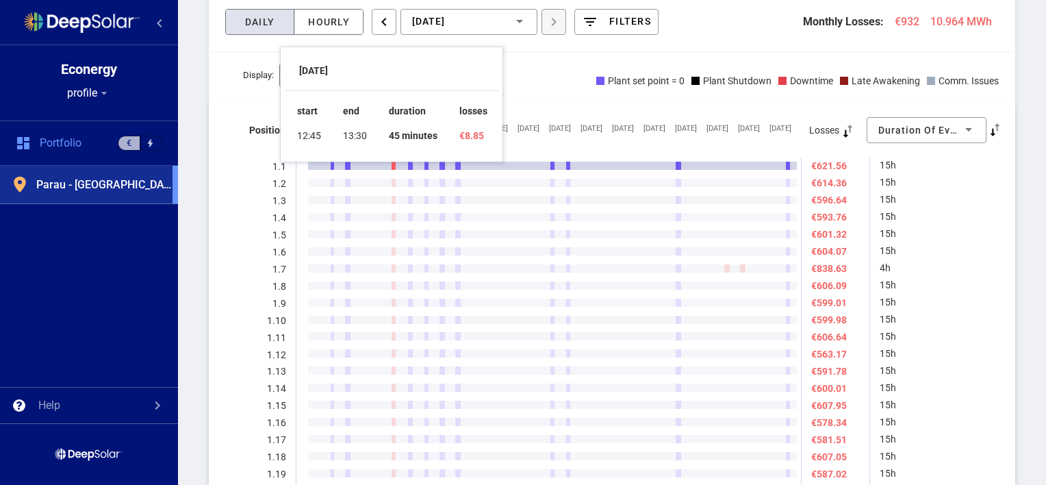
click at [392, 166] on rect at bounding box center [395, 166] width 7 height 8
click at [411, 162] on rect at bounding box center [411, 166] width 7 height 8
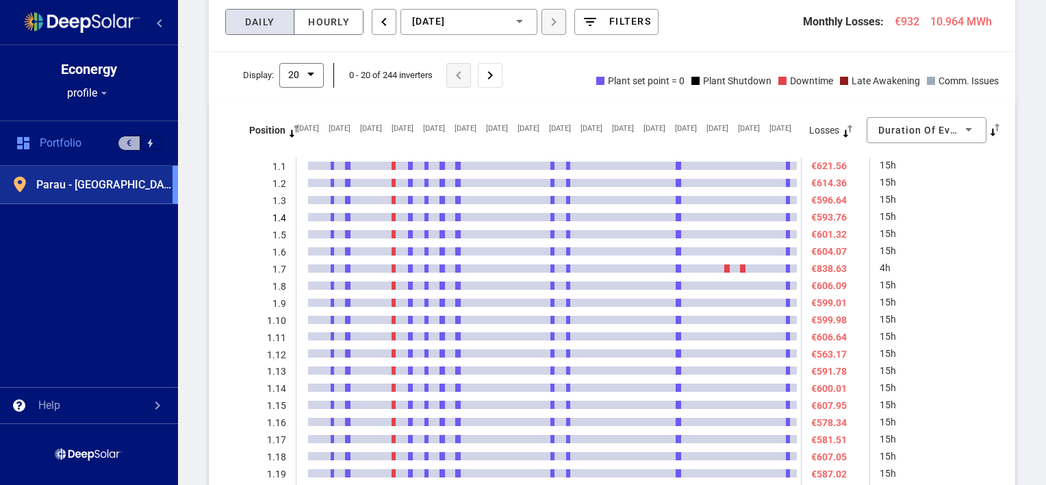
click at [228, 266] on rect at bounding box center [609, 320] width 764 height 409
click at [329, 24] on div "Hourly" at bounding box center [329, 22] width 62 height 25
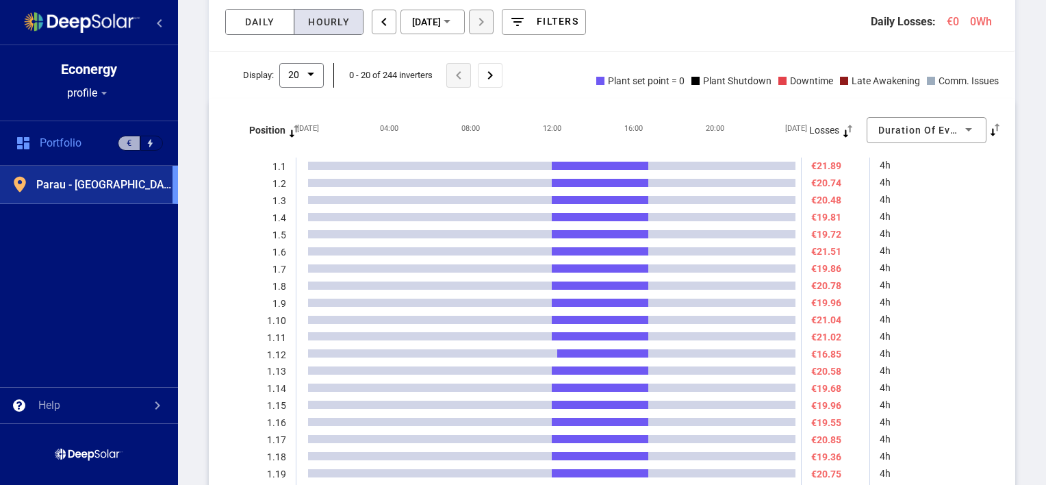
click at [548, 104] on div "Duration of events Created with Highcharts 8.2.0 [DATE] 04:00 08:00 12:00 16:00…" at bounding box center [612, 313] width 806 height 429
click at [486, 77] on mat-icon "chevron_right" at bounding box center [490, 75] width 23 height 23
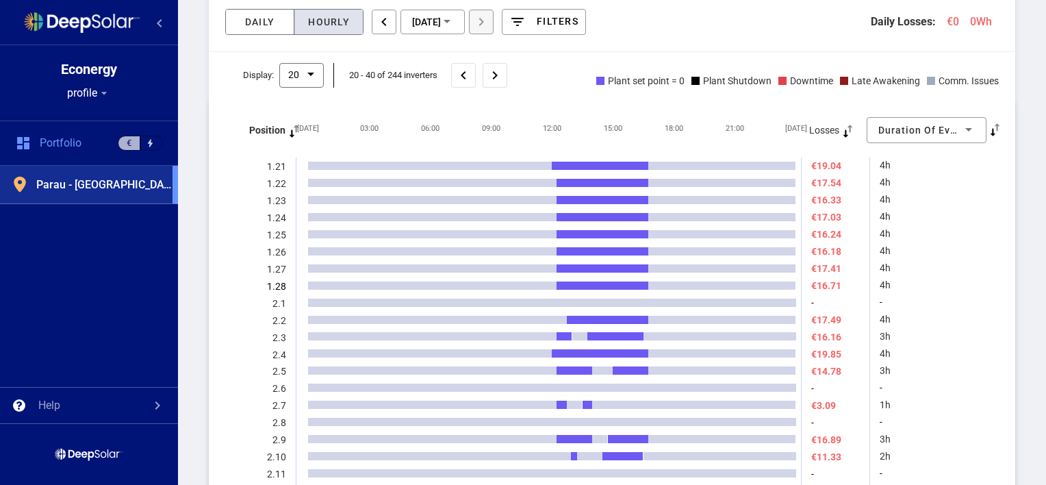
click at [211, 285] on div "Duration of events Created with Highcharts 8.2.0 [DATE] 03:00 06:00 09:00 12:00…" at bounding box center [612, 313] width 806 height 429
click at [189, 279] on div "Production Gaps Quantification Plant planned production vs. actual production V…" at bounding box center [612, 278] width 868 height 2921
